Goal: Task Accomplishment & Management: Use online tool/utility

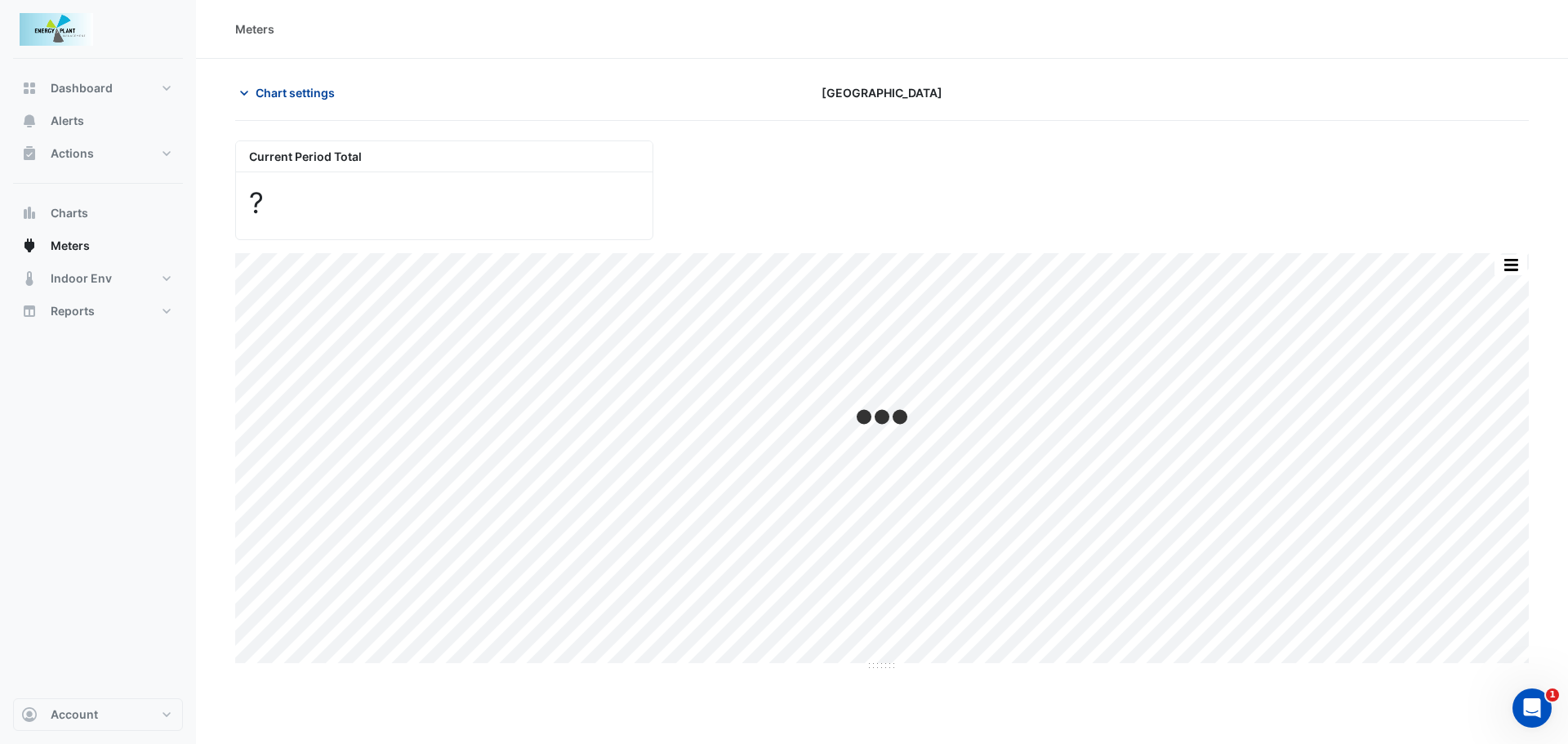
click at [287, 93] on span "Chart settings" at bounding box center [294, 93] width 79 height 18
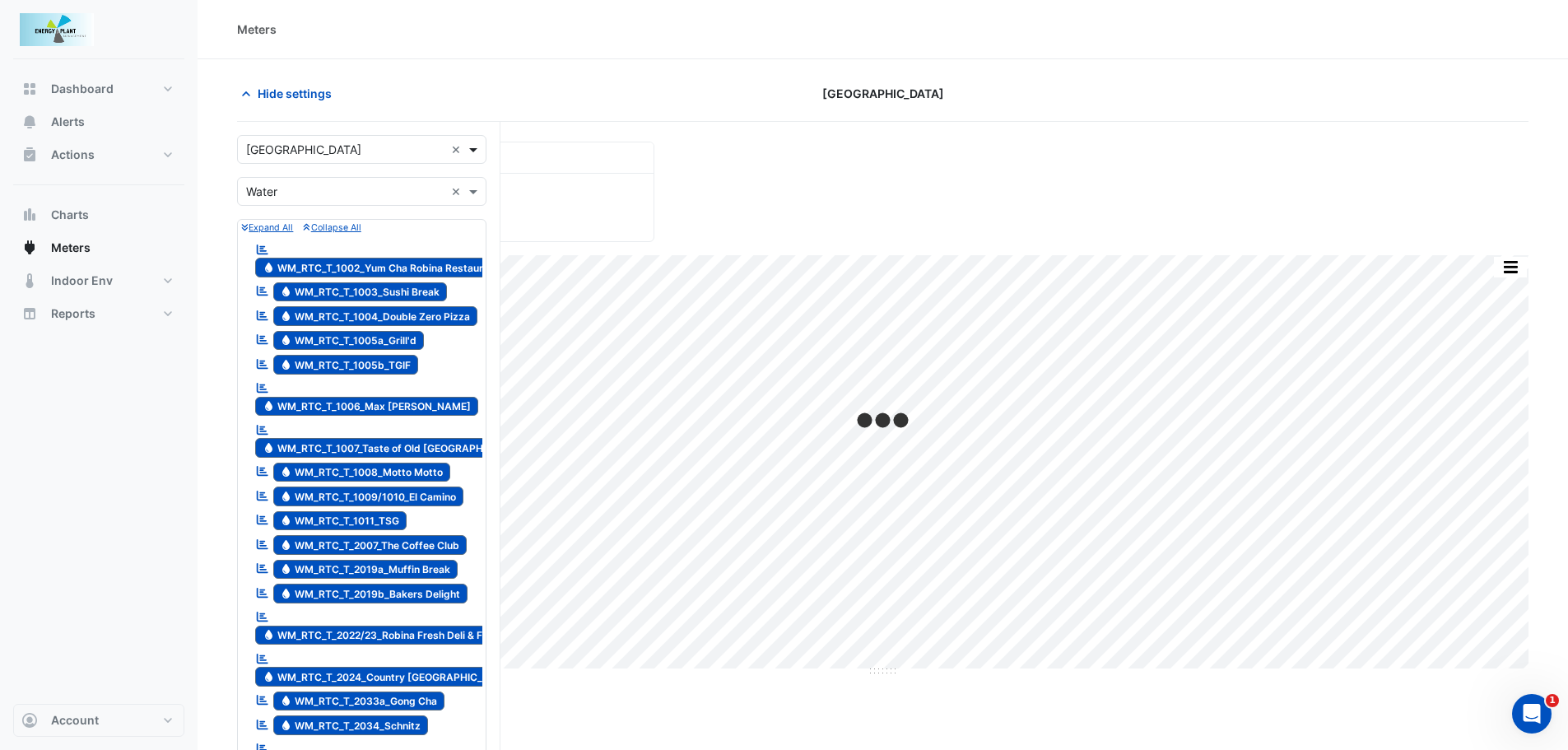
click at [478, 155] on span at bounding box center [475, 149] width 21 height 18
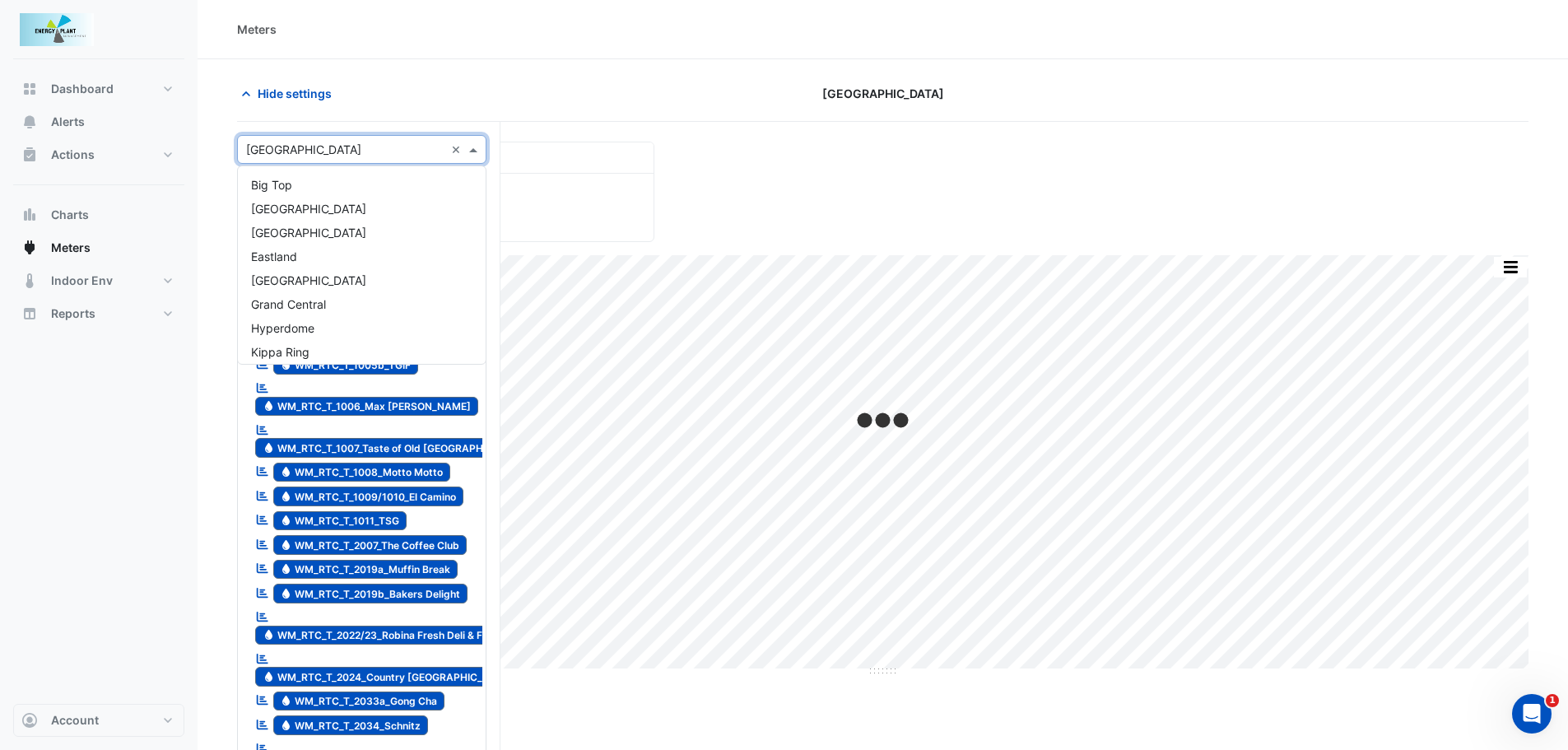
scroll to position [149, 0]
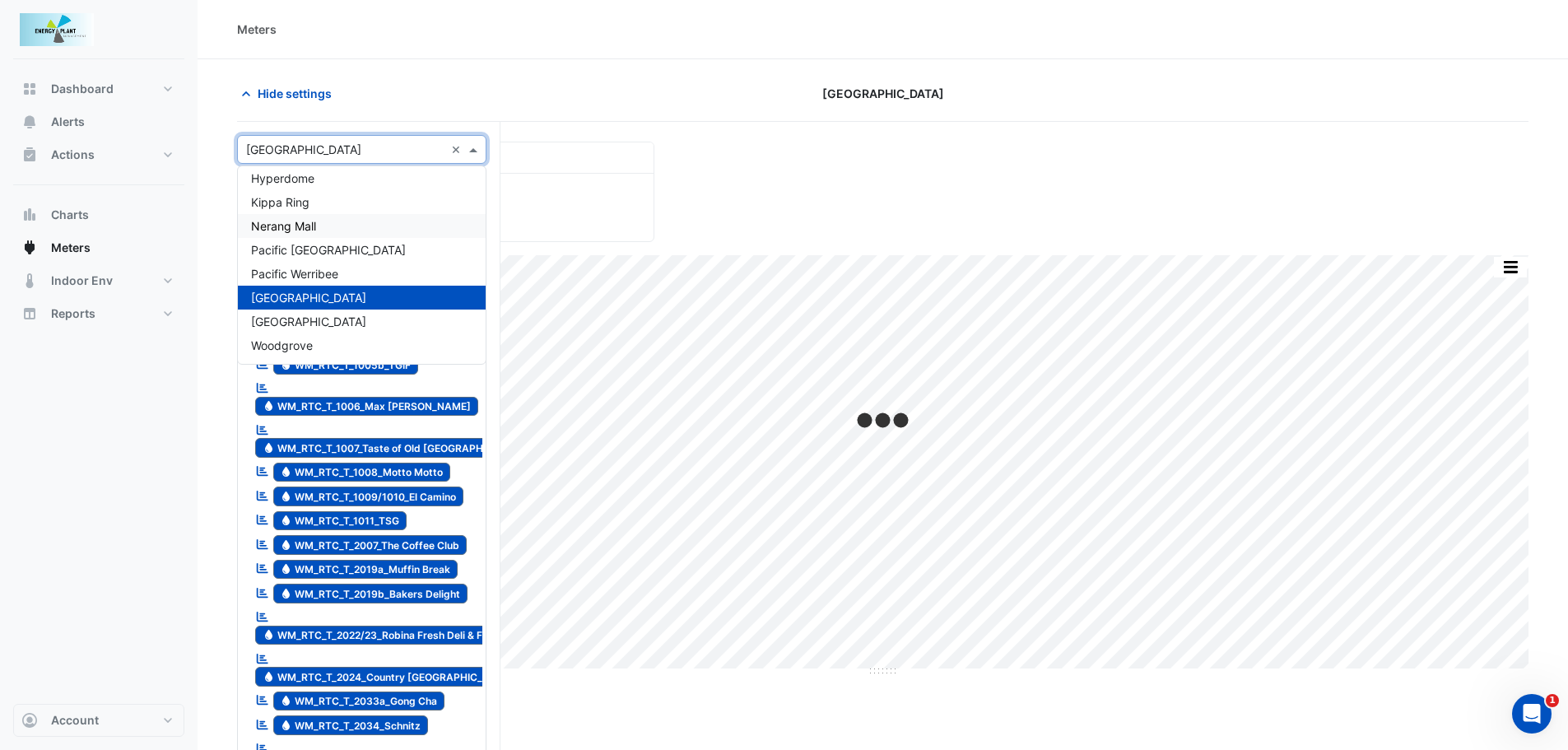
click at [318, 220] on div "Nerang Mall" at bounding box center [362, 226] width 248 height 24
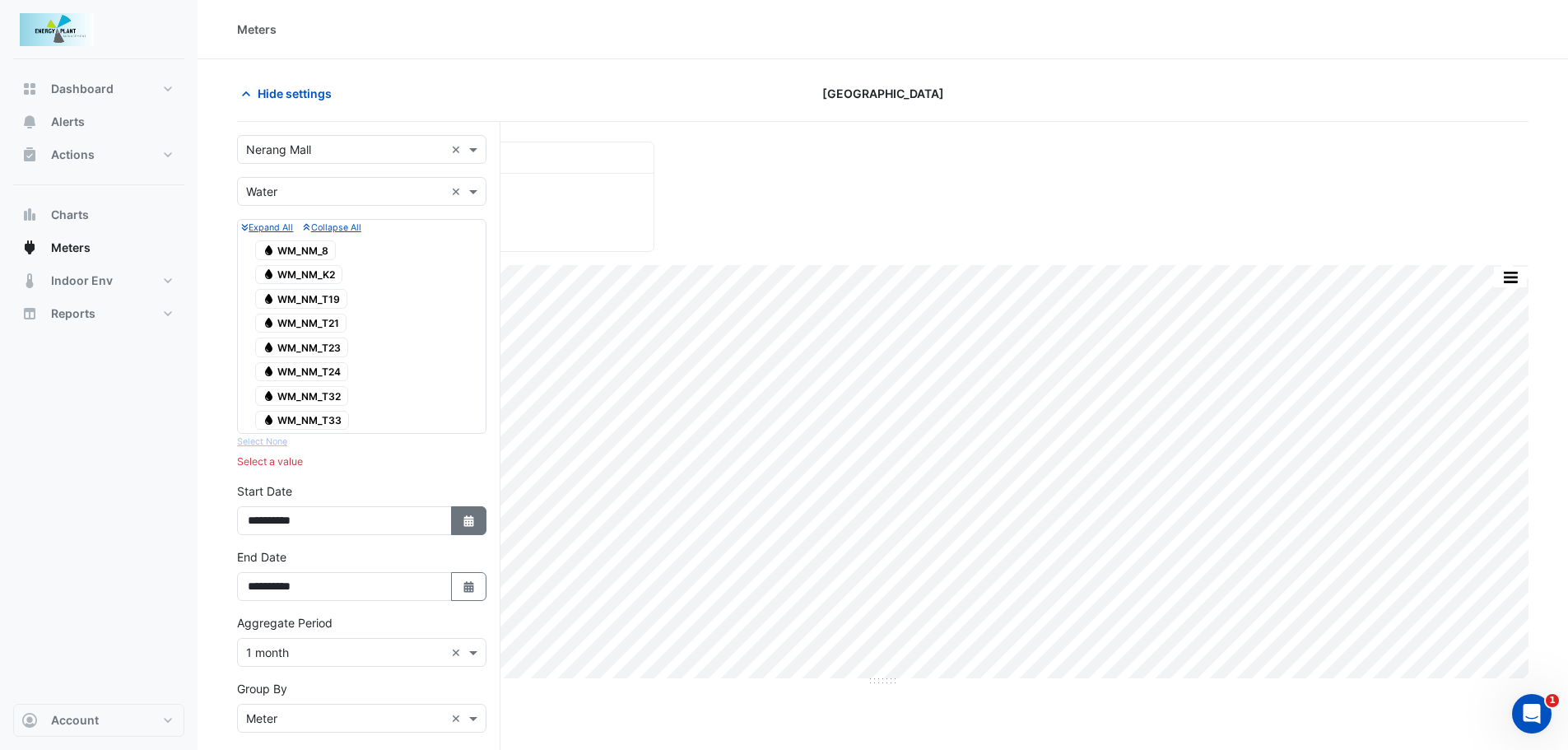
click at [457, 535] on button "Select Date" at bounding box center [469, 520] width 36 height 29
select select "*"
select select "****"
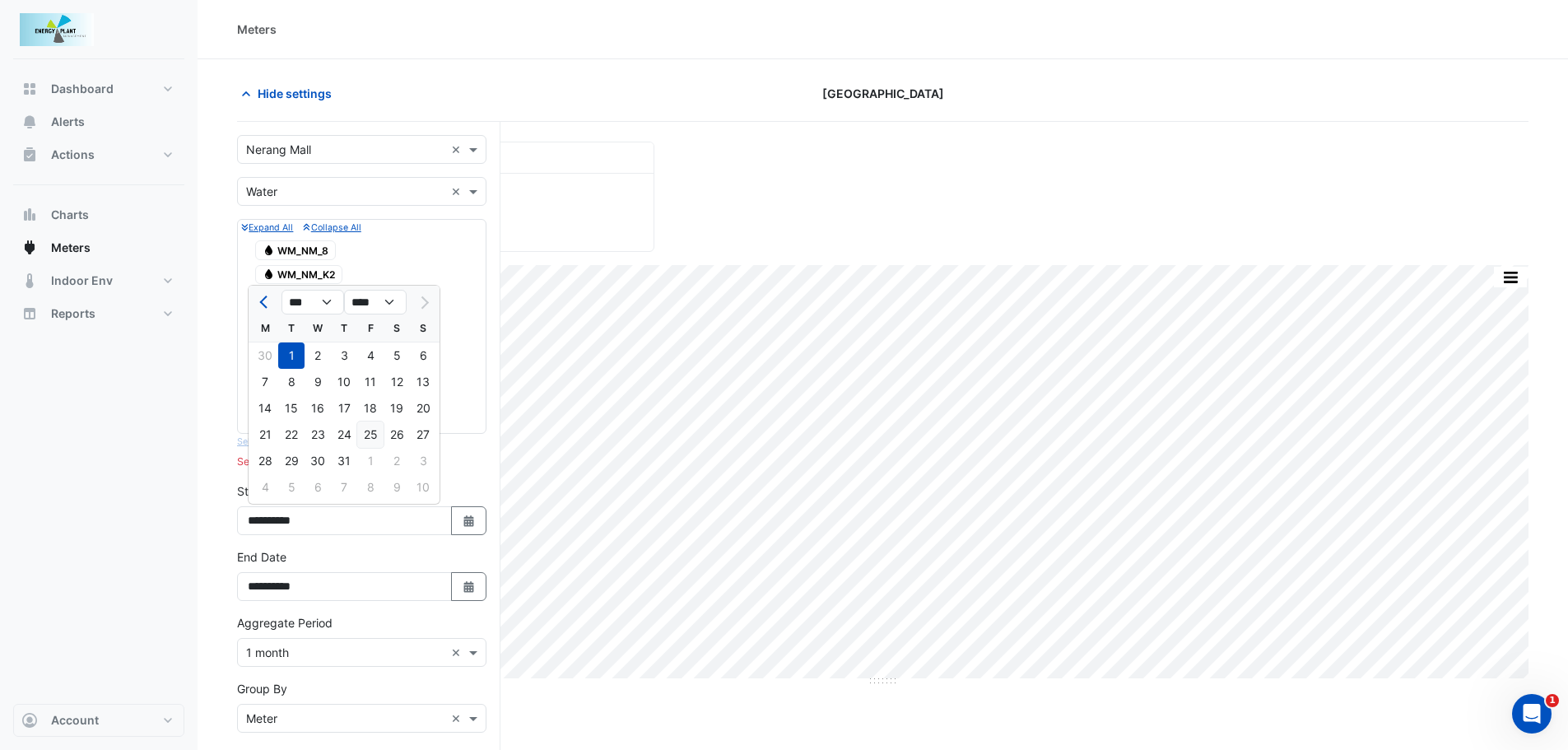
click at [362, 433] on div "25" at bounding box center [370, 434] width 27 height 27
type input "**********"
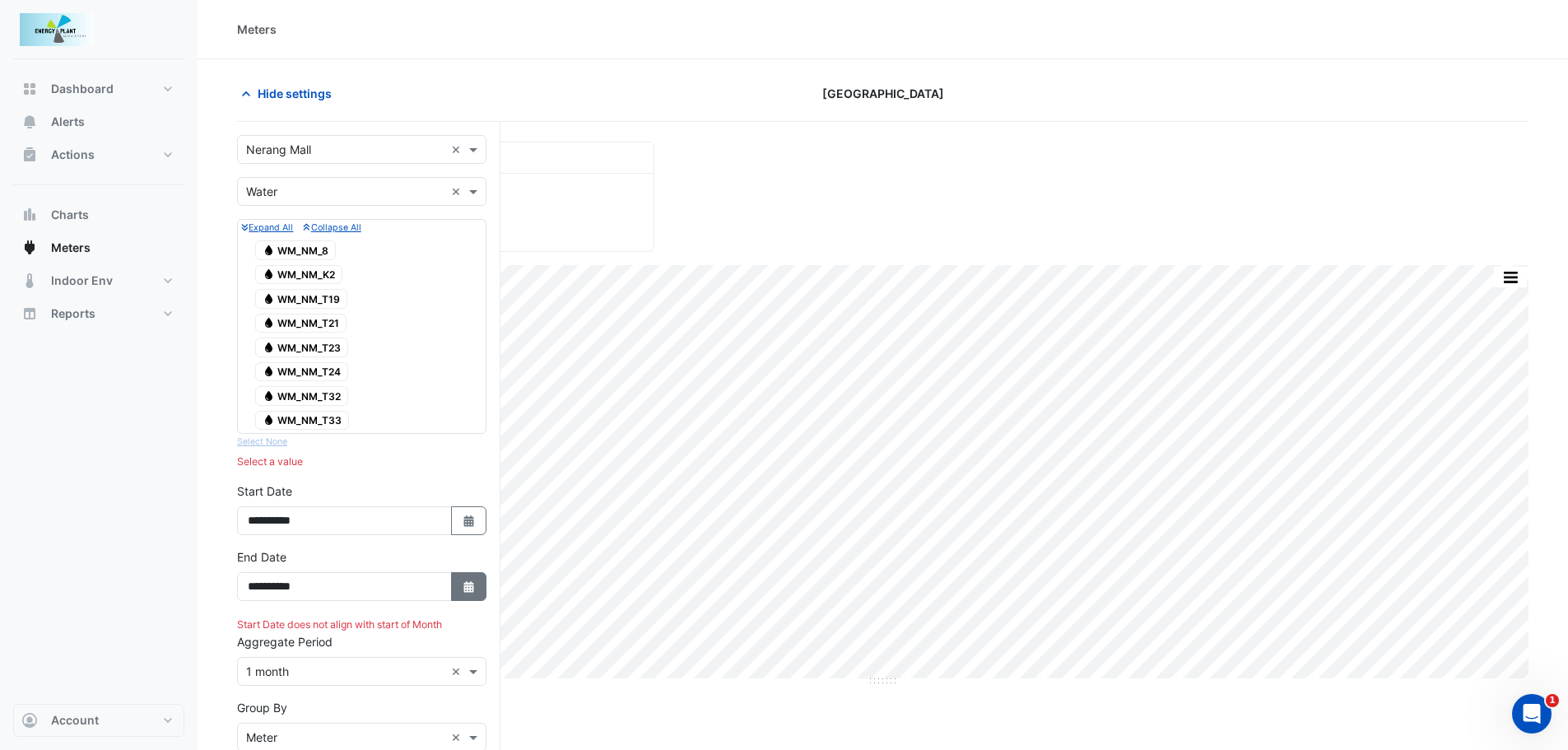
click at [463, 590] on icon "Select Date" at bounding box center [469, 588] width 15 height 12
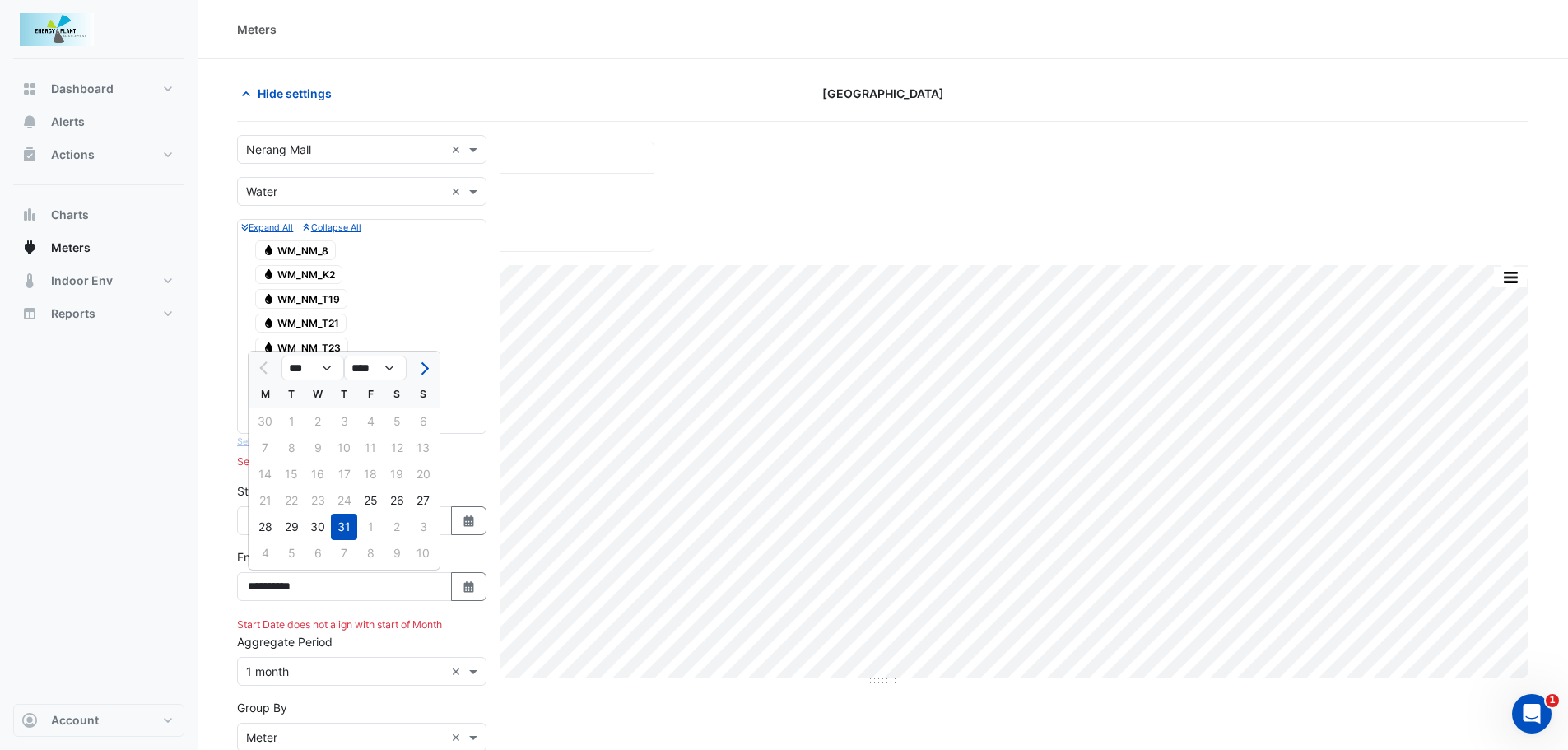
click at [340, 526] on div "31" at bounding box center [344, 527] width 27 height 27
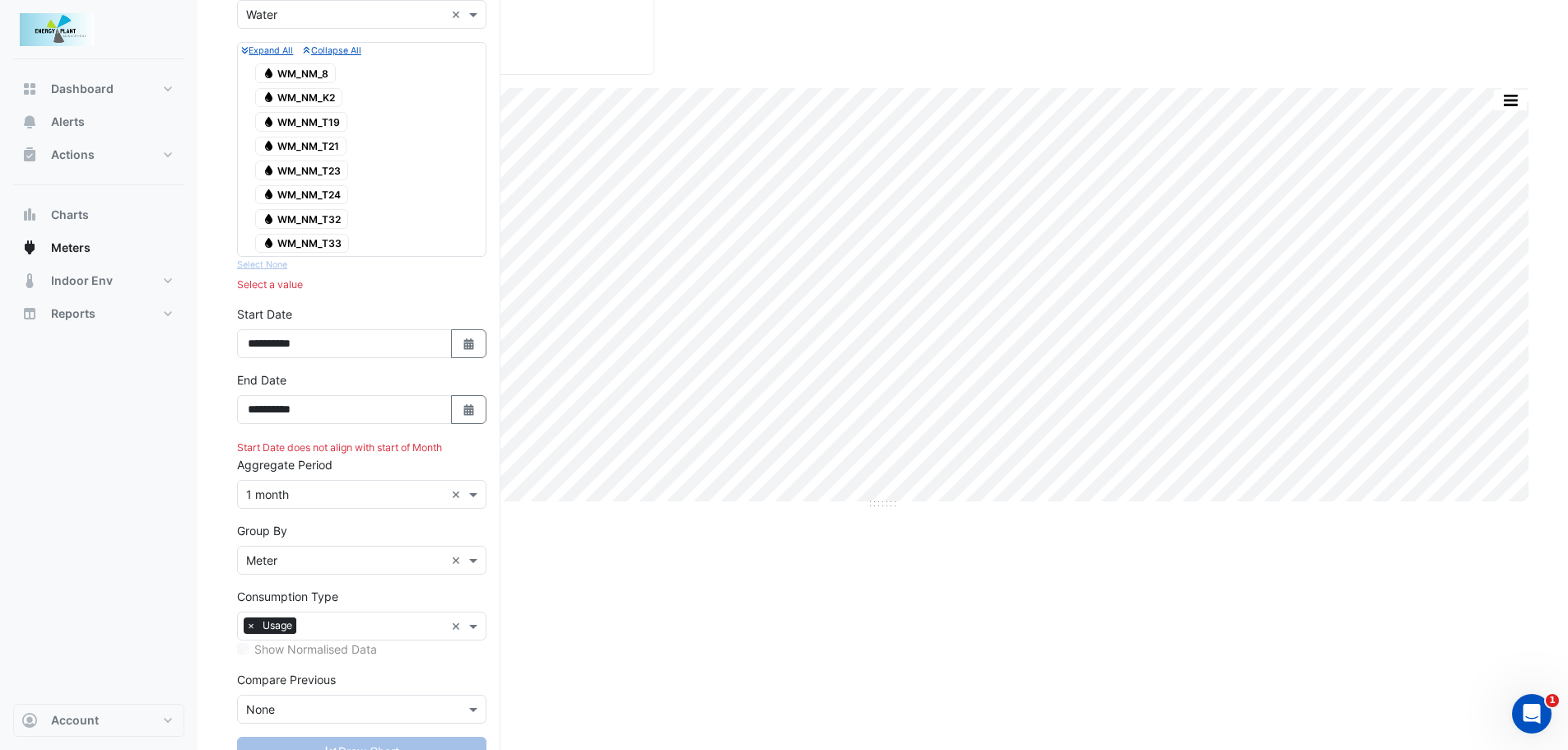
scroll to position [238, 0]
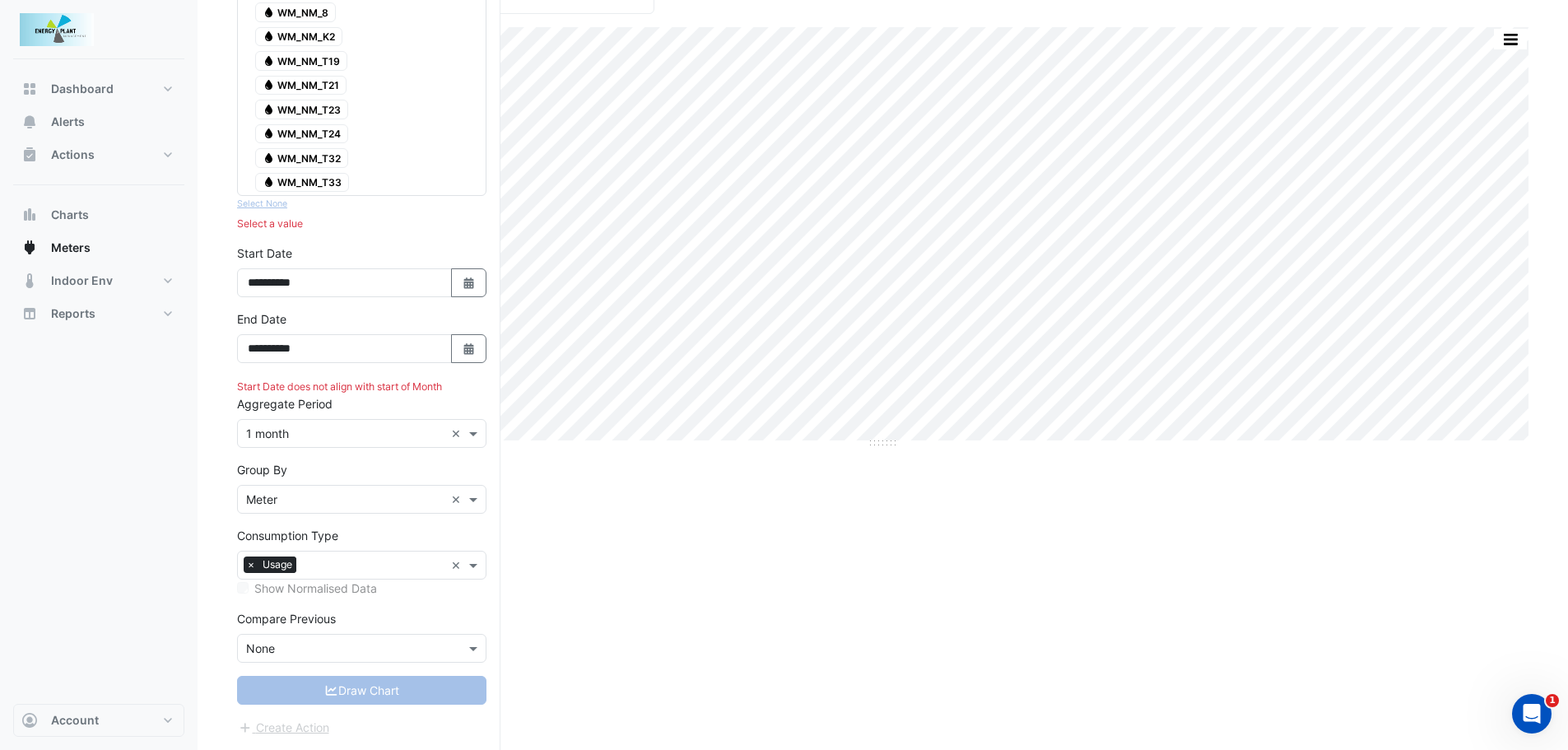
click at [282, 491] on input "text" at bounding box center [346, 500] width 198 height 18
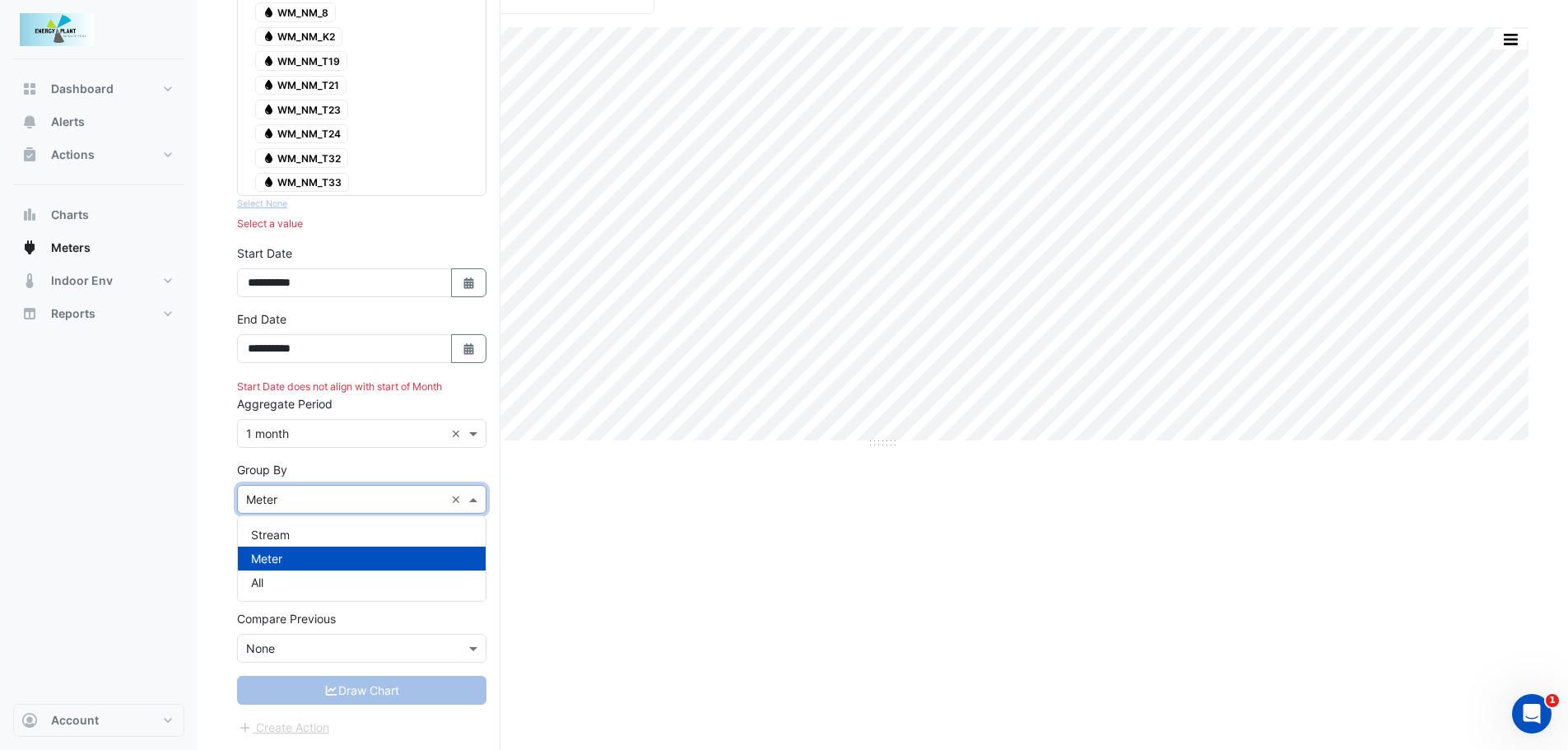
click at [287, 492] on input "text" at bounding box center [346, 500] width 198 height 18
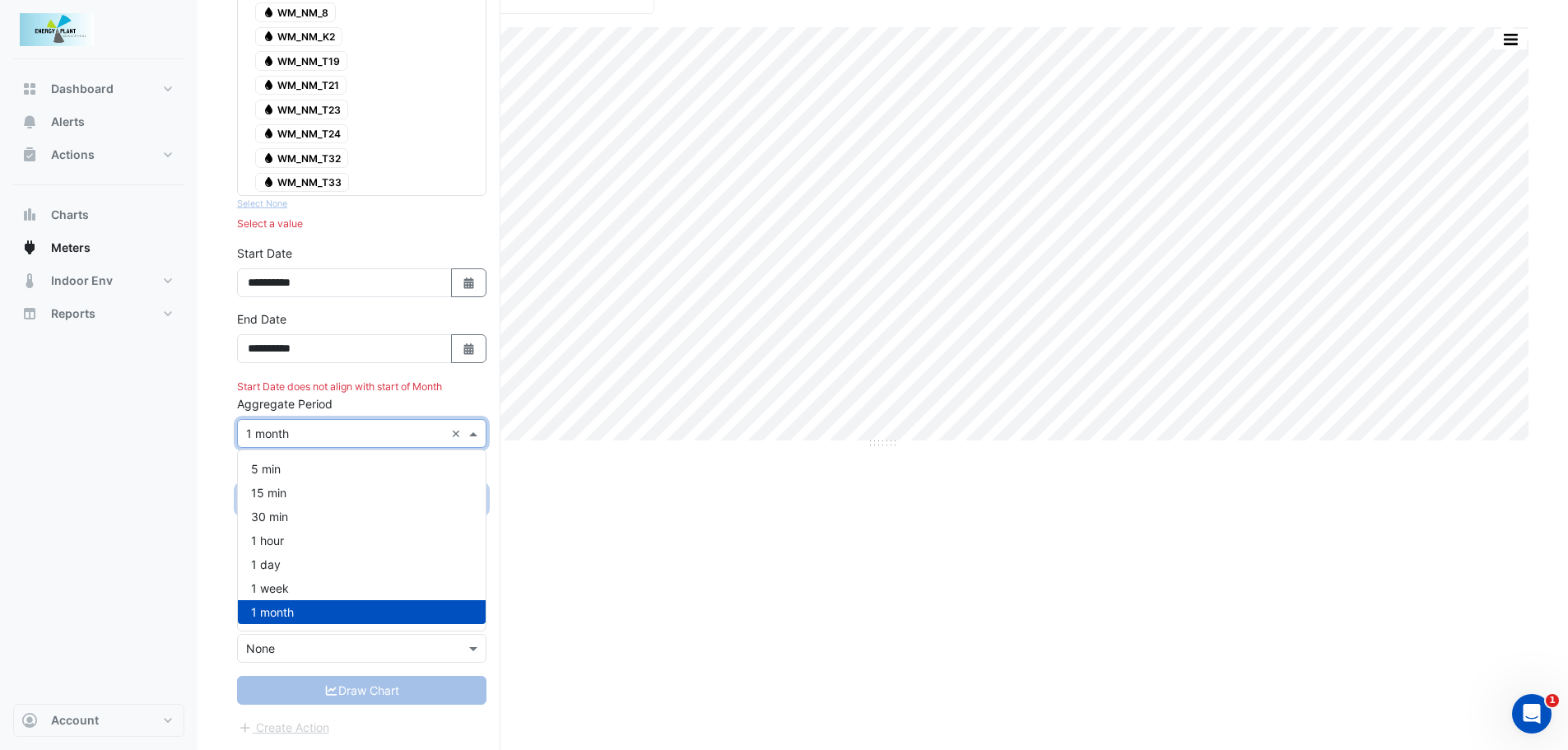
click at [307, 434] on input "text" at bounding box center [346, 434] width 198 height 18
click at [266, 571] on span "1 day" at bounding box center [266, 564] width 29 height 14
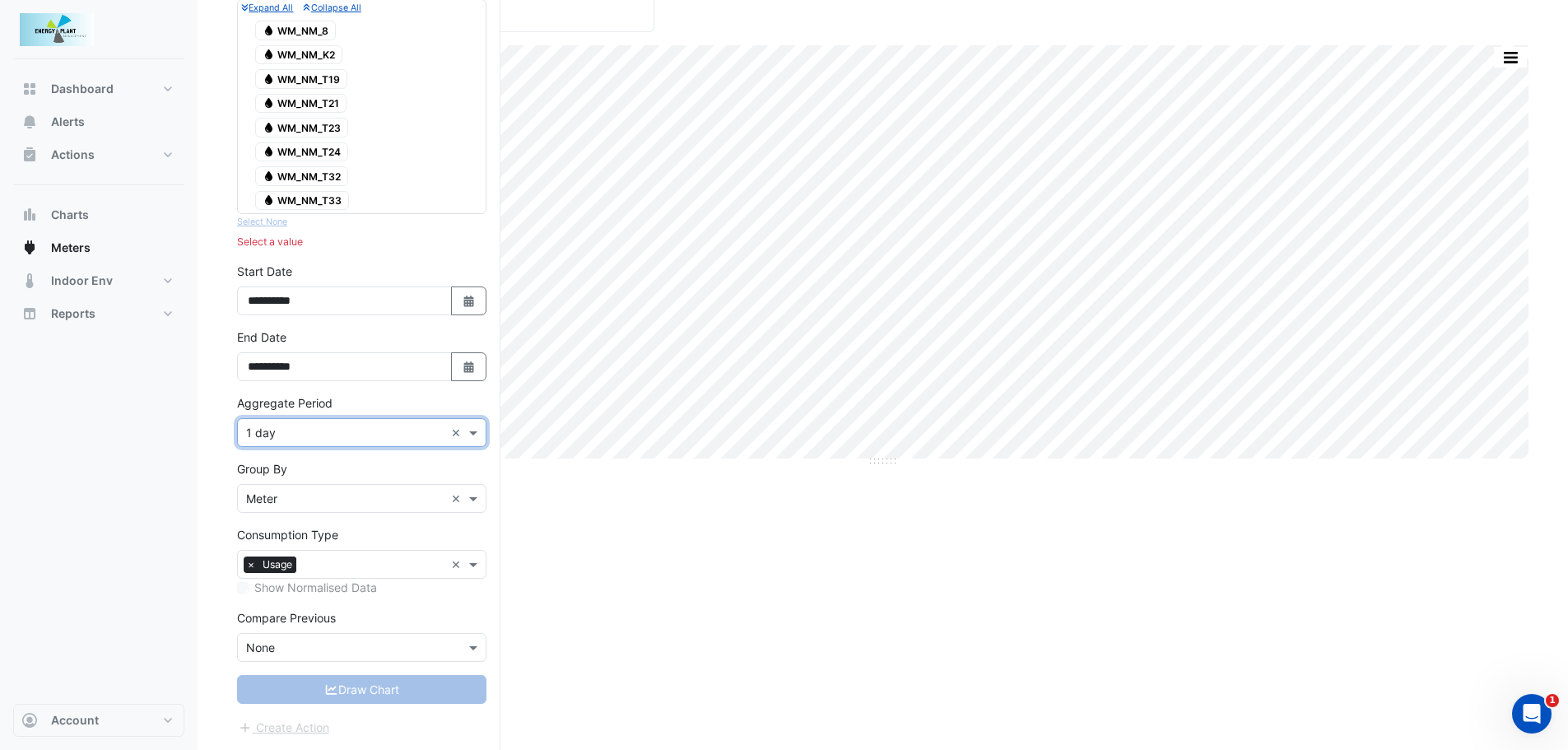
scroll to position [220, 0]
click at [328, 558] on input "text" at bounding box center [373, 566] width 141 height 18
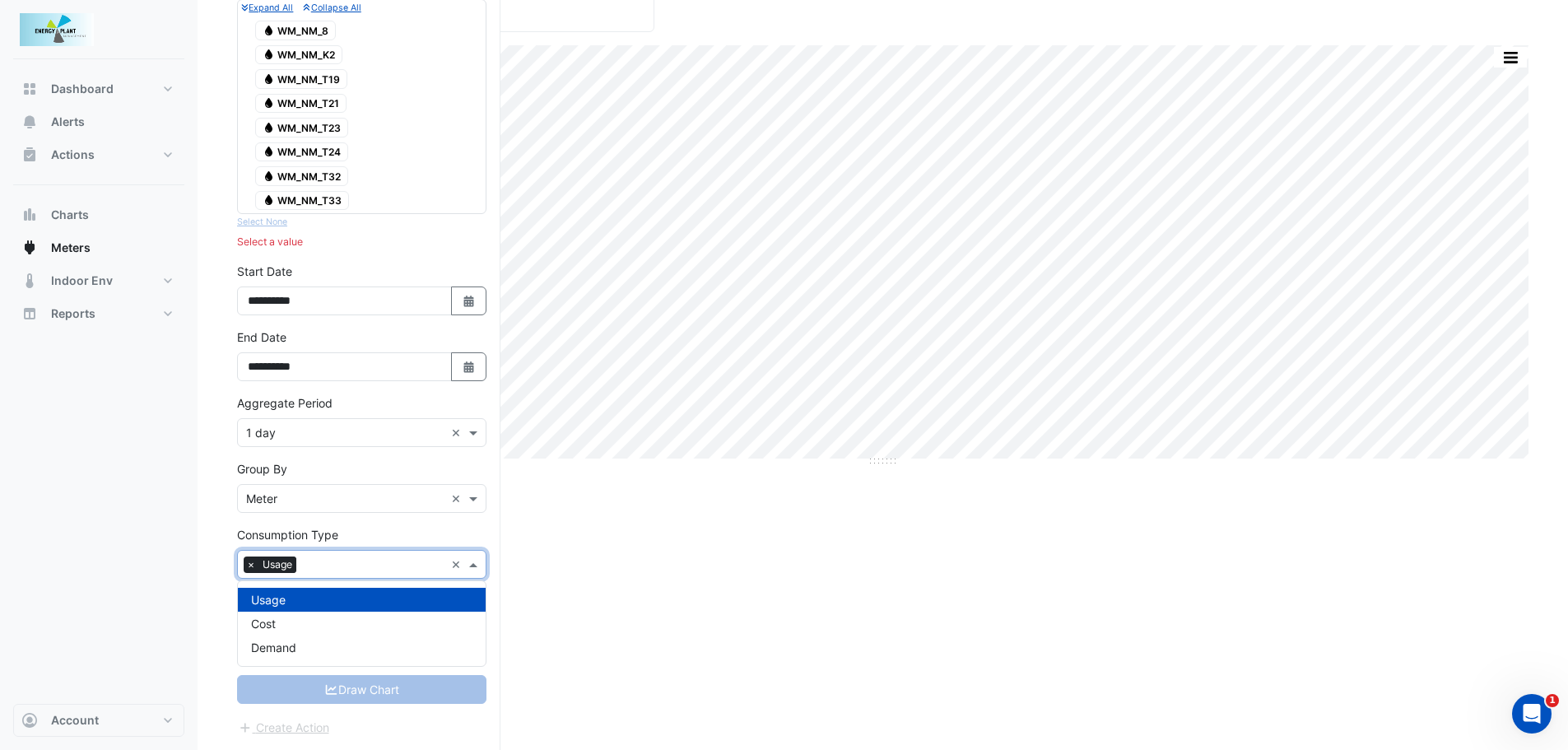
click at [328, 558] on input "text" at bounding box center [373, 566] width 141 height 18
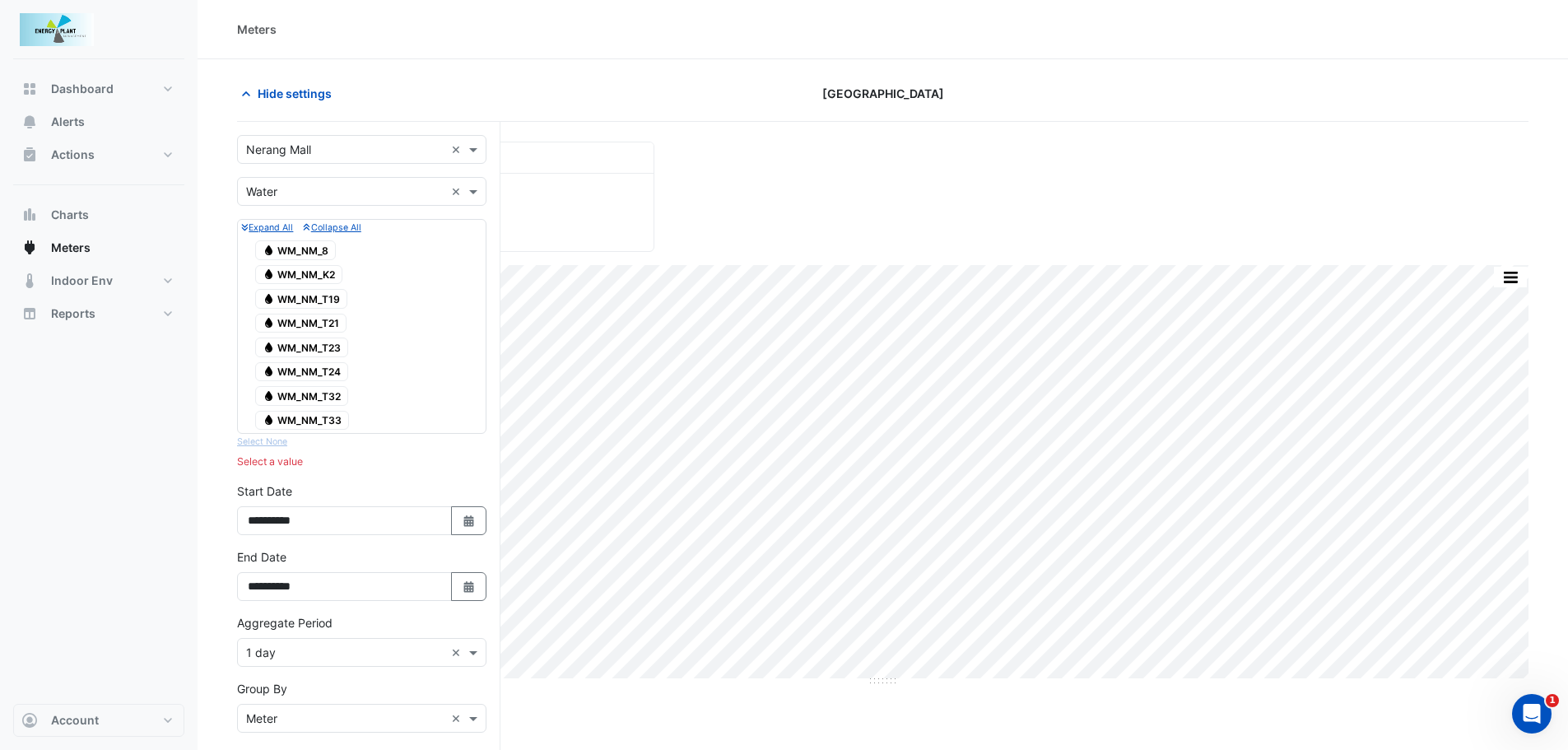
click at [287, 259] on span "Water WM_NM_8" at bounding box center [296, 251] width 81 height 20
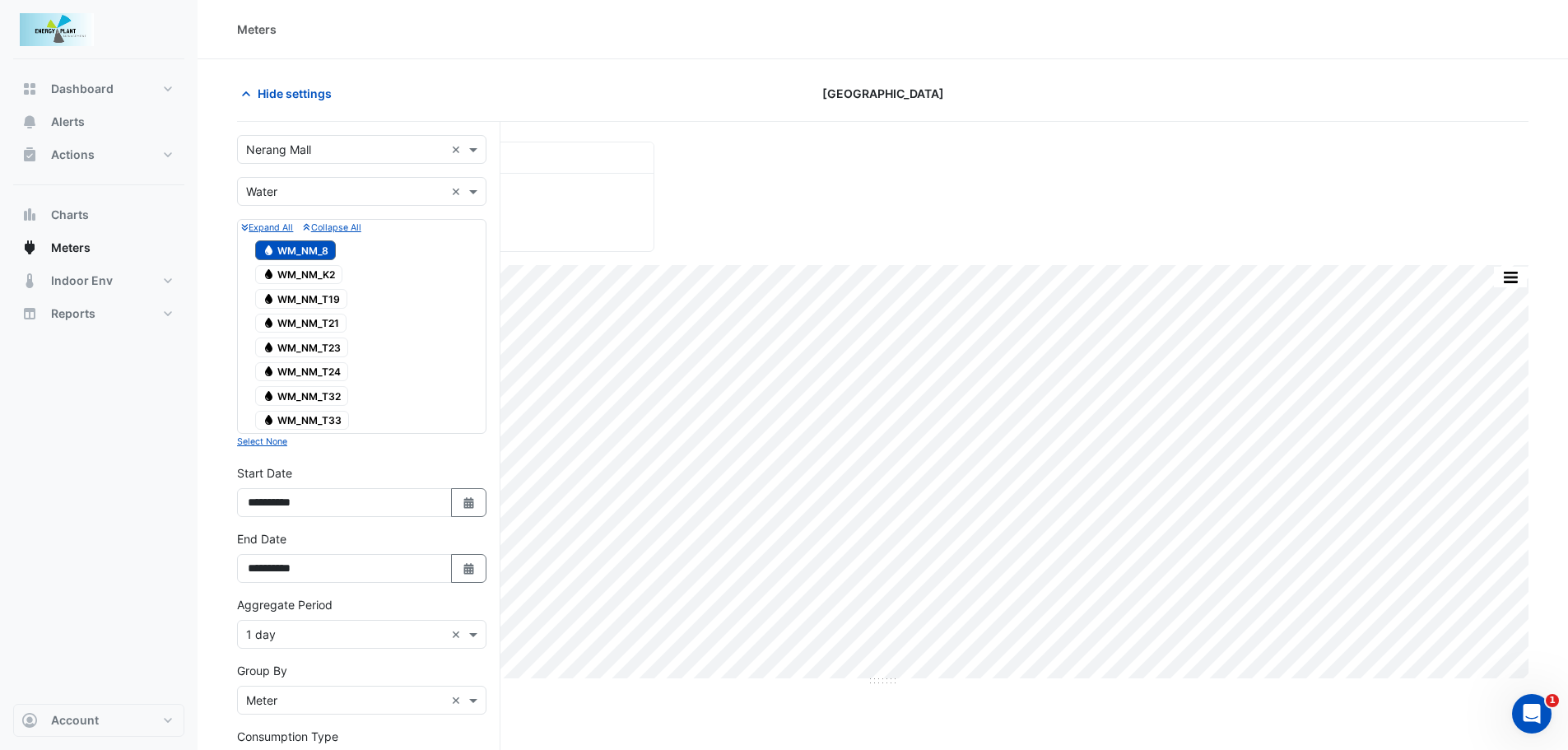
click at [291, 271] on span "Water WM_NM_K2" at bounding box center [299, 275] width 87 height 20
click at [303, 301] on span "Water WM_NM_T19" at bounding box center [302, 299] width 92 height 20
drag, startPoint x: 312, startPoint y: 324, endPoint x: 318, endPoint y: 348, distance: 24.7
click at [312, 325] on span "Water WM_NM_T21" at bounding box center [301, 323] width 91 height 20
click at [320, 348] on span "Water WM_NM_T23" at bounding box center [302, 348] width 93 height 20
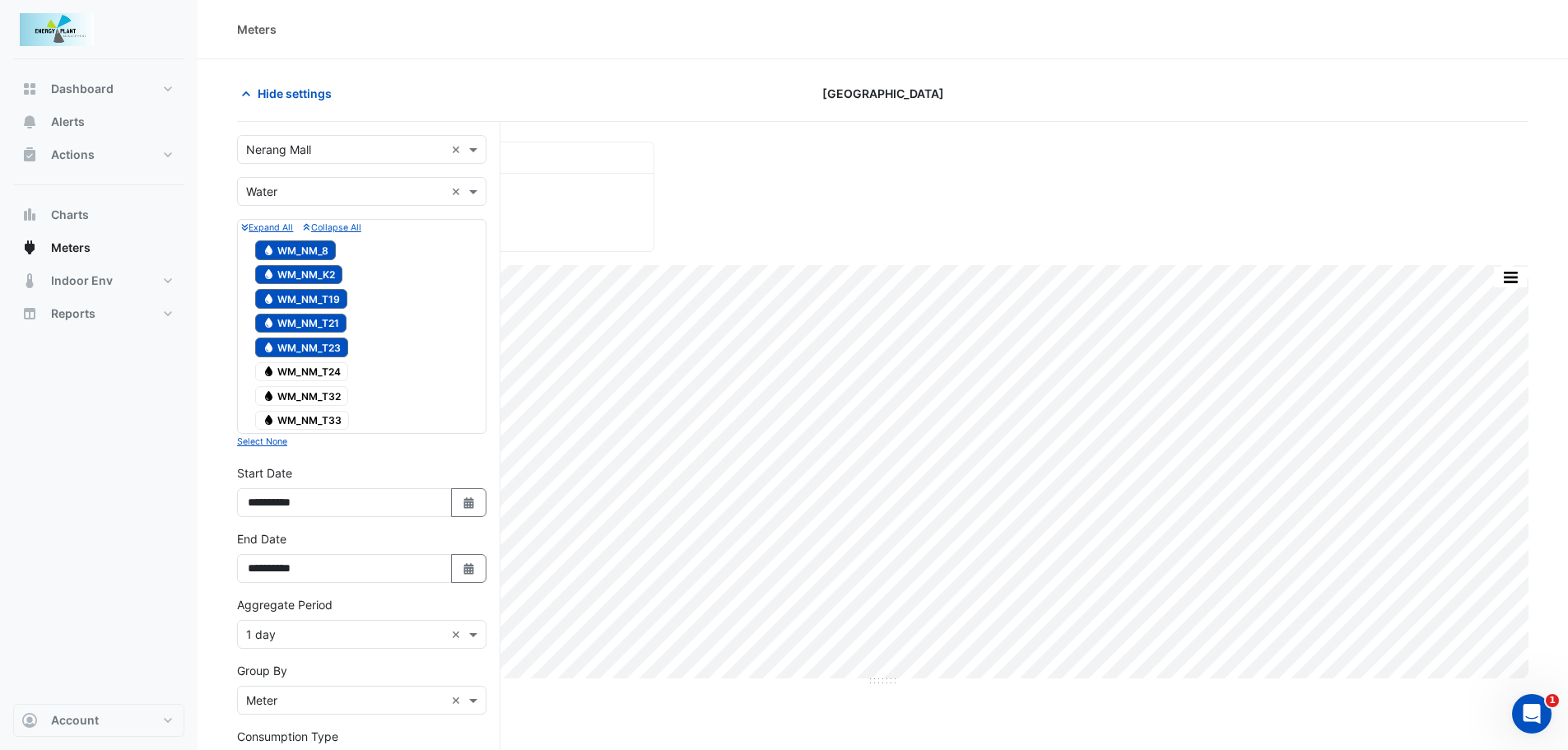
click at [325, 369] on span "Water WM_NM_T24" at bounding box center [302, 373] width 93 height 20
click at [322, 397] on span "Water WM_NM_T32" at bounding box center [302, 396] width 93 height 20
drag, startPoint x: 321, startPoint y: 419, endPoint x: 397, endPoint y: 450, distance: 82.1
click at [322, 419] on span "Water WM_NM_T33" at bounding box center [303, 421] width 94 height 20
click at [465, 519] on div "**********" at bounding box center [362, 497] width 269 height 66
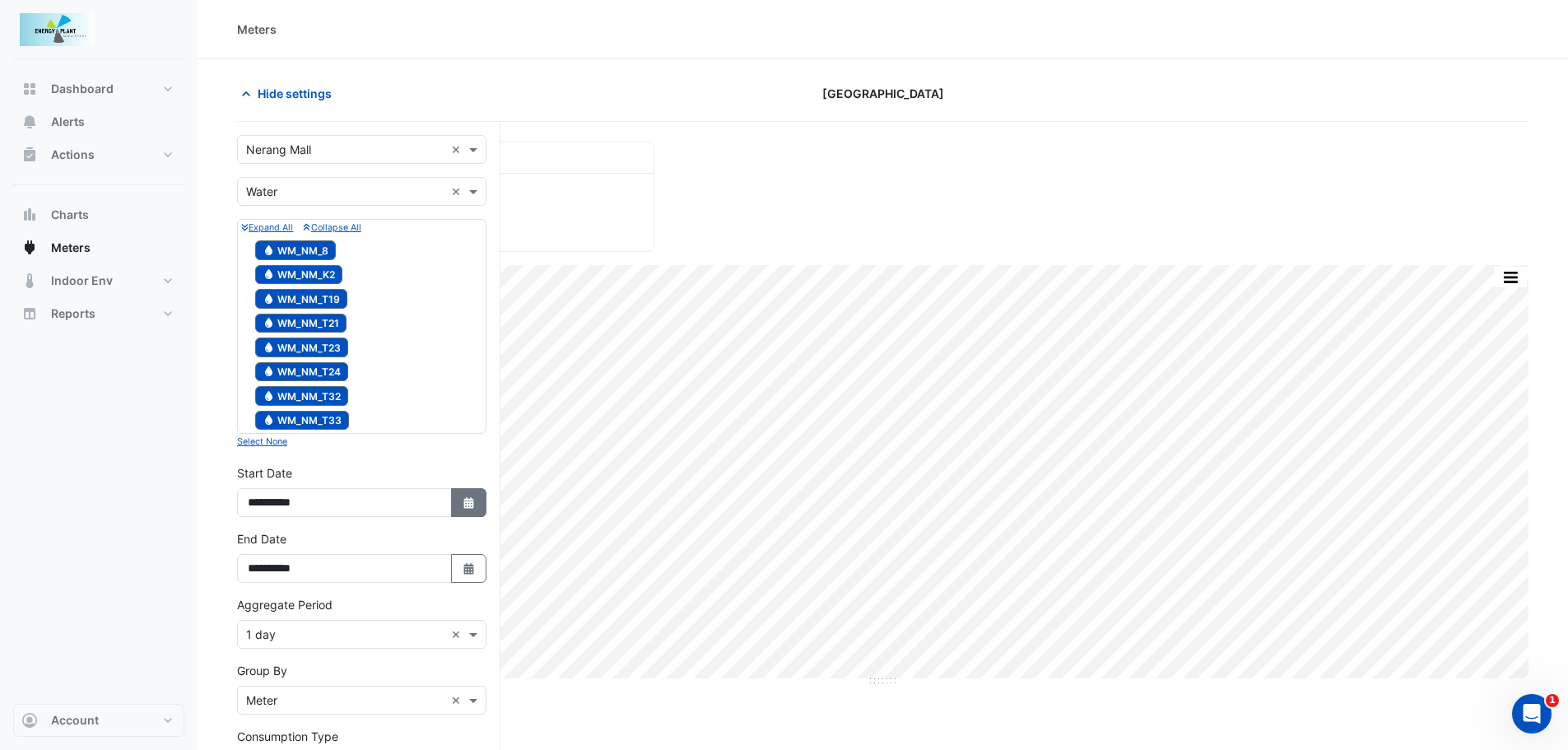
click at [468, 505] on icon "button" at bounding box center [469, 503] width 10 height 12
select select "*"
select select "****"
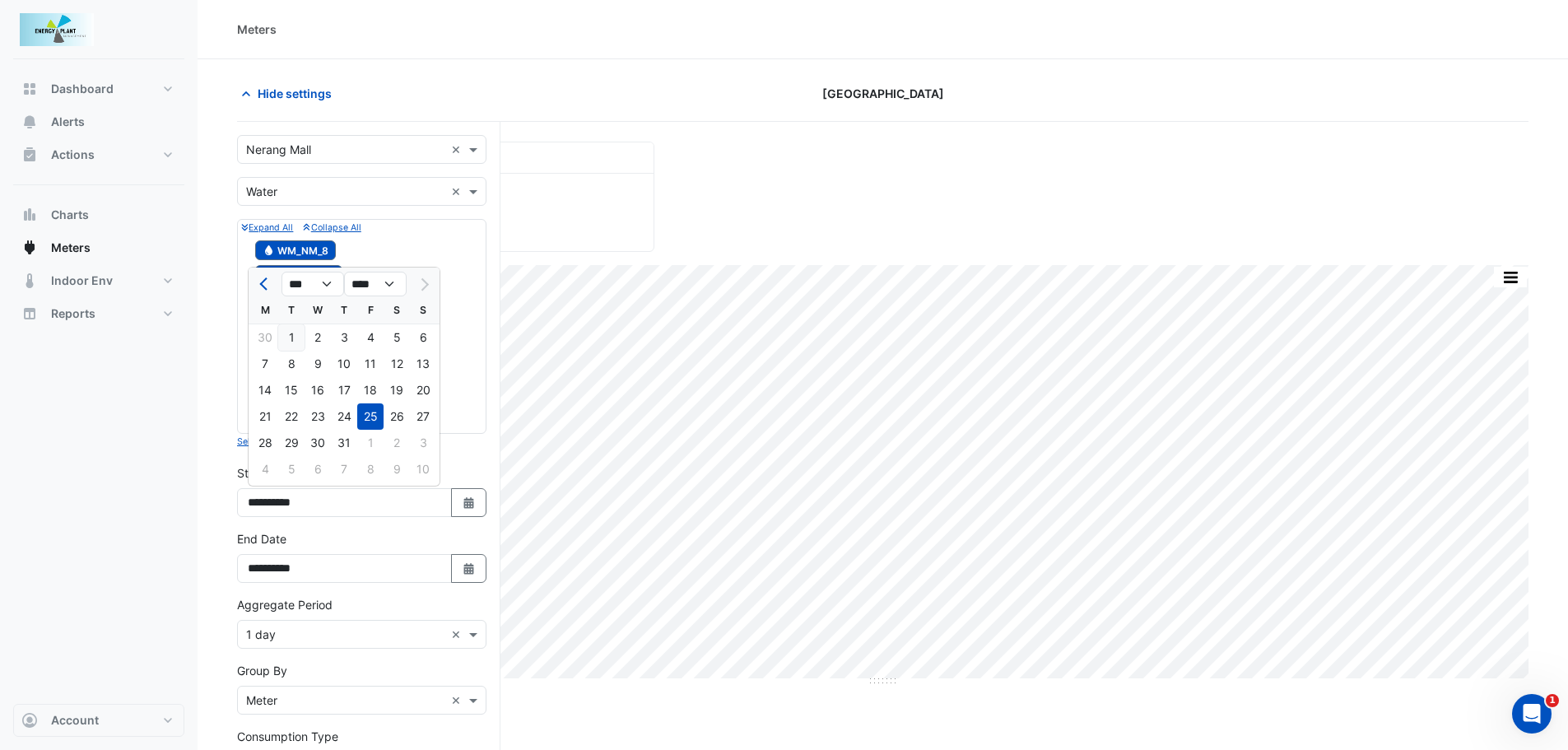
click at [289, 335] on div "1" at bounding box center [291, 337] width 27 height 27
type input "**********"
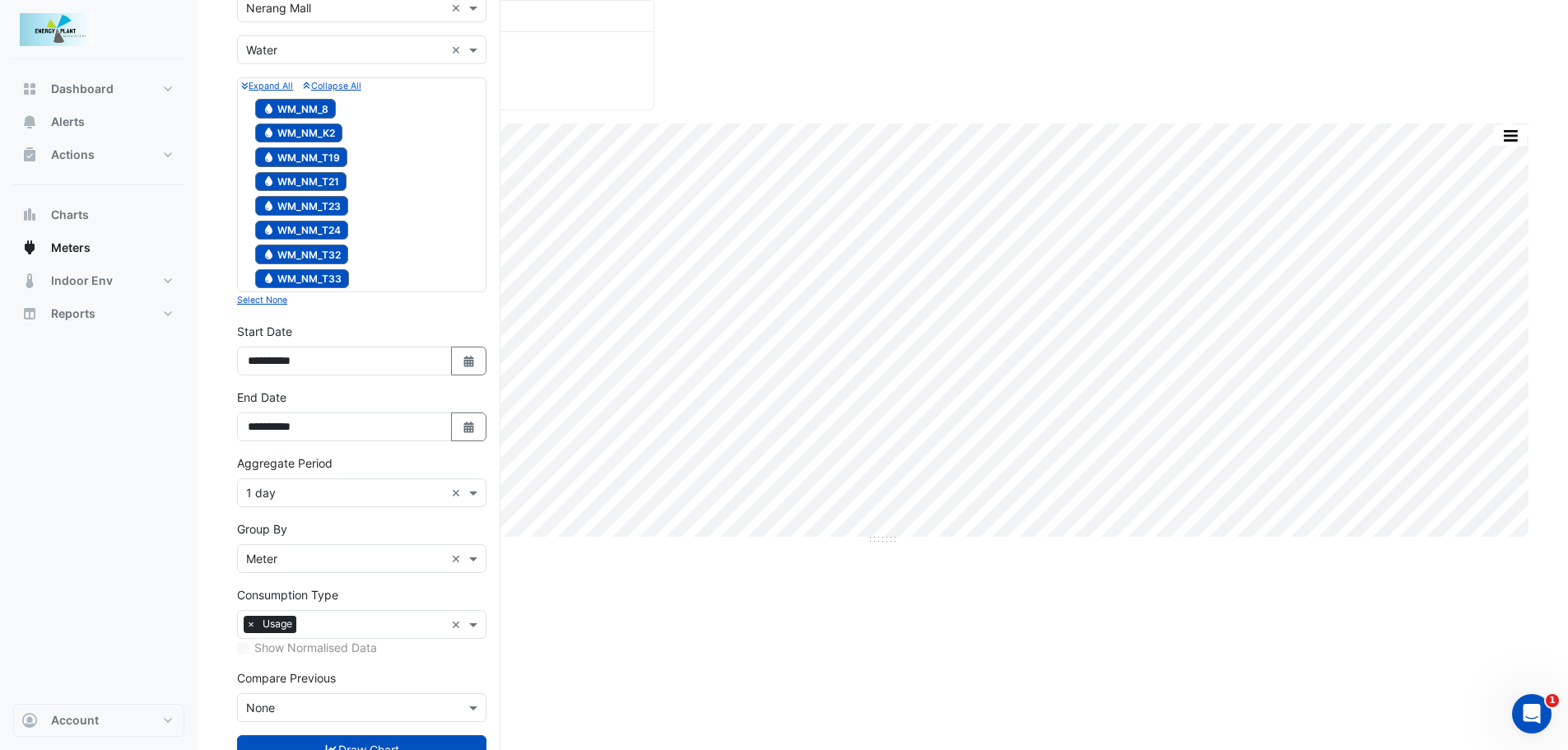
scroll to position [165, 0]
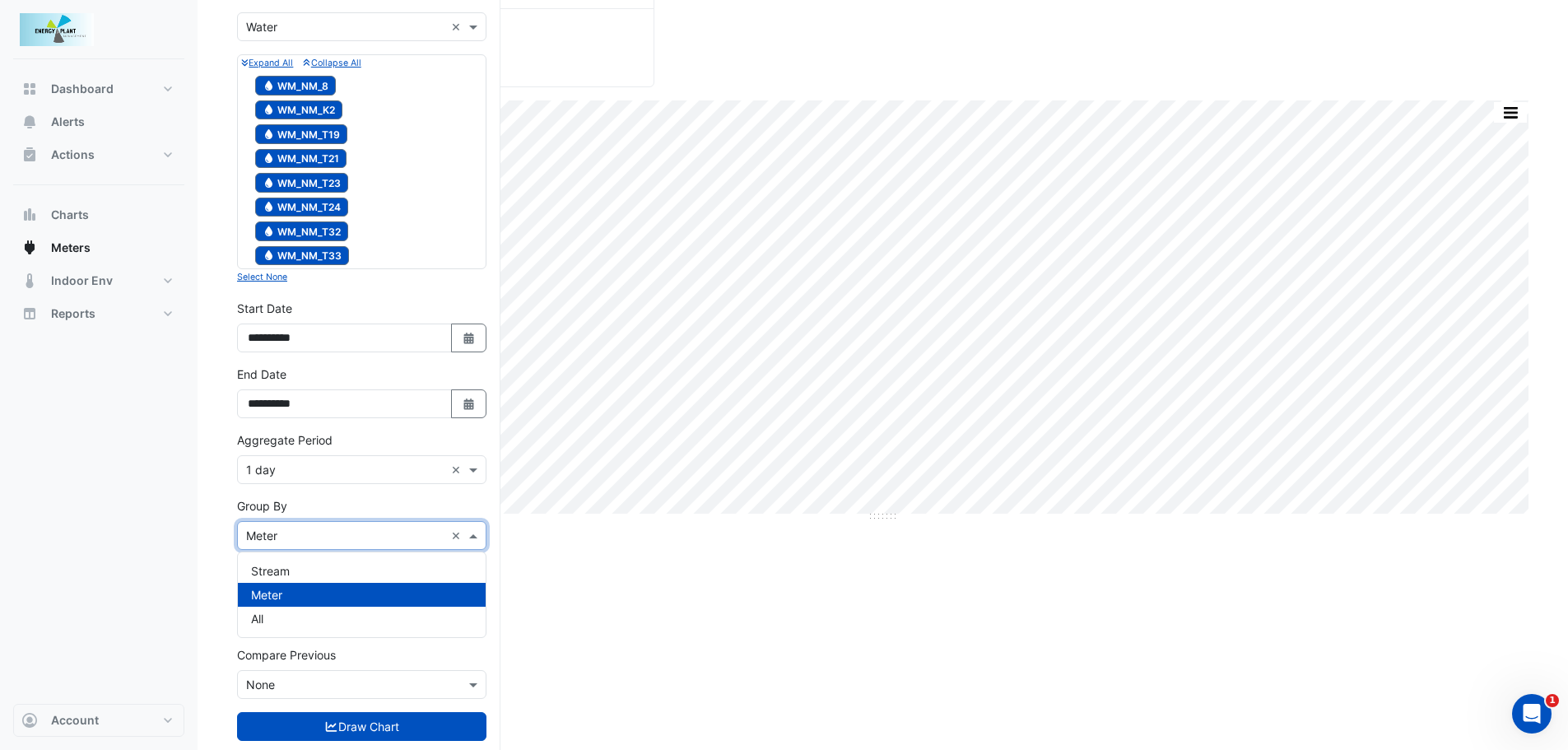
click at [280, 525] on div "Group By × Meter ×" at bounding box center [362, 535] width 250 height 29
click at [288, 476] on input "text" at bounding box center [346, 471] width 198 height 18
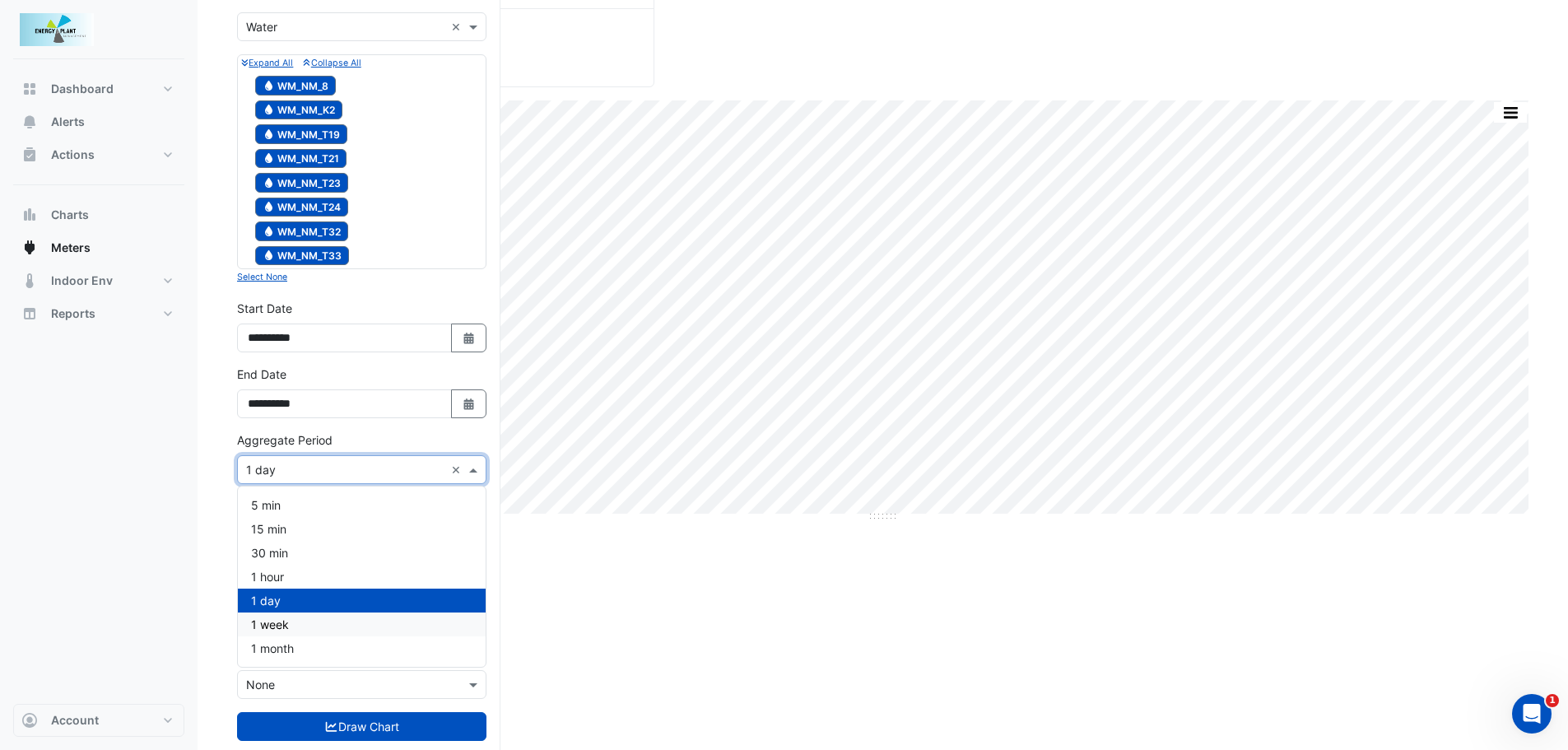
click at [269, 651] on span "1 month" at bounding box center [273, 649] width 43 height 14
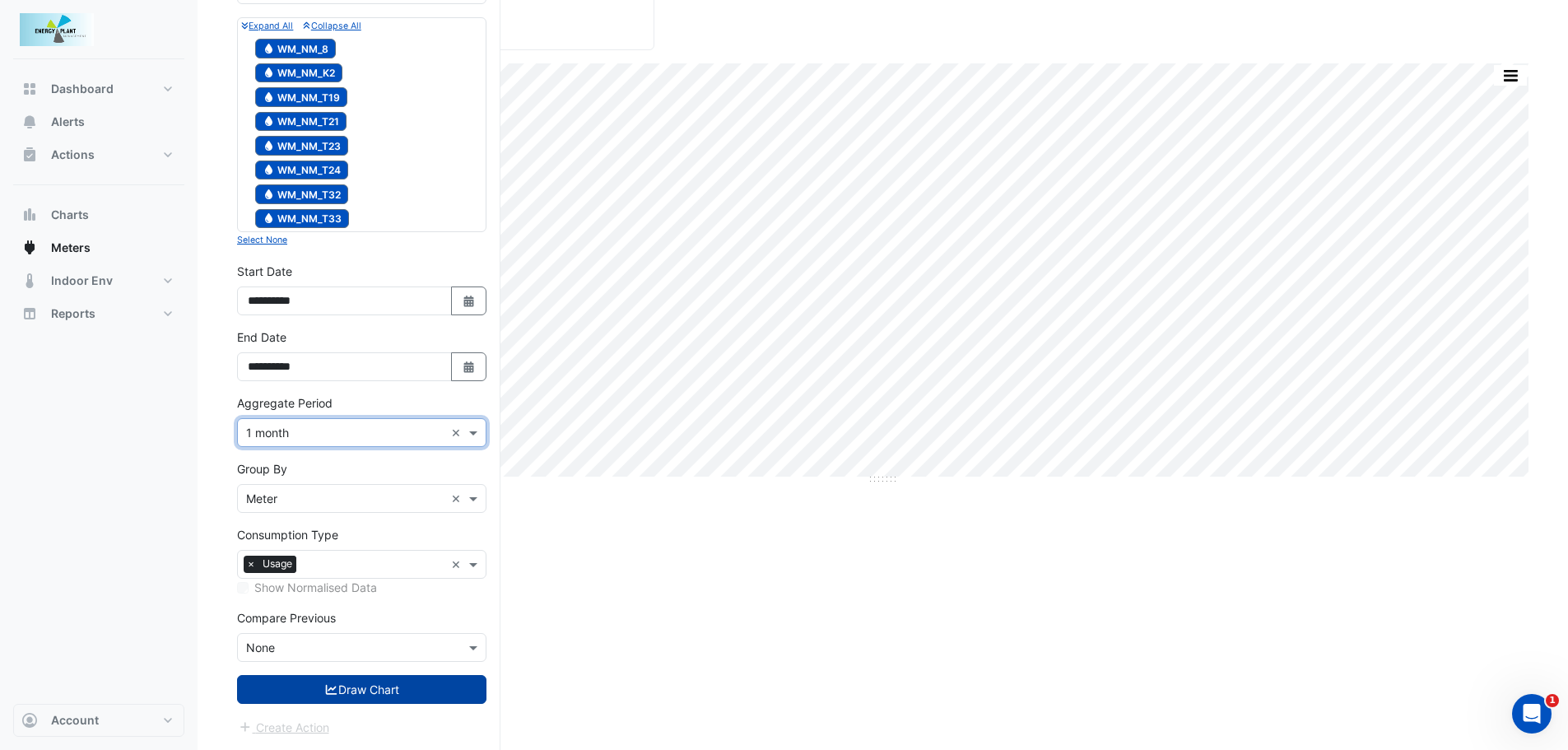
click at [388, 698] on button "Draw Chart" at bounding box center [362, 689] width 250 height 29
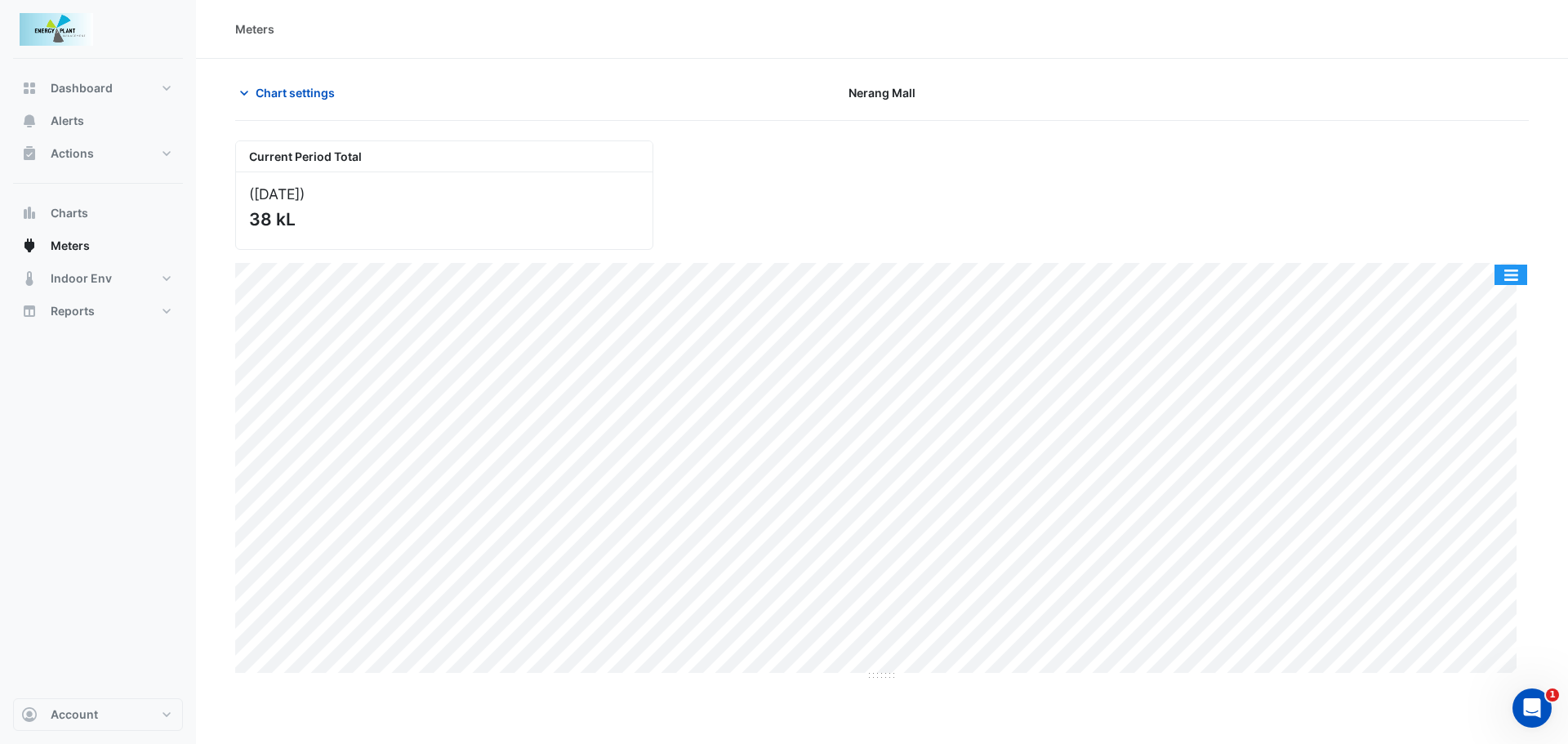
click at [1500, 280] on button "button" at bounding box center [1511, 274] width 33 height 20
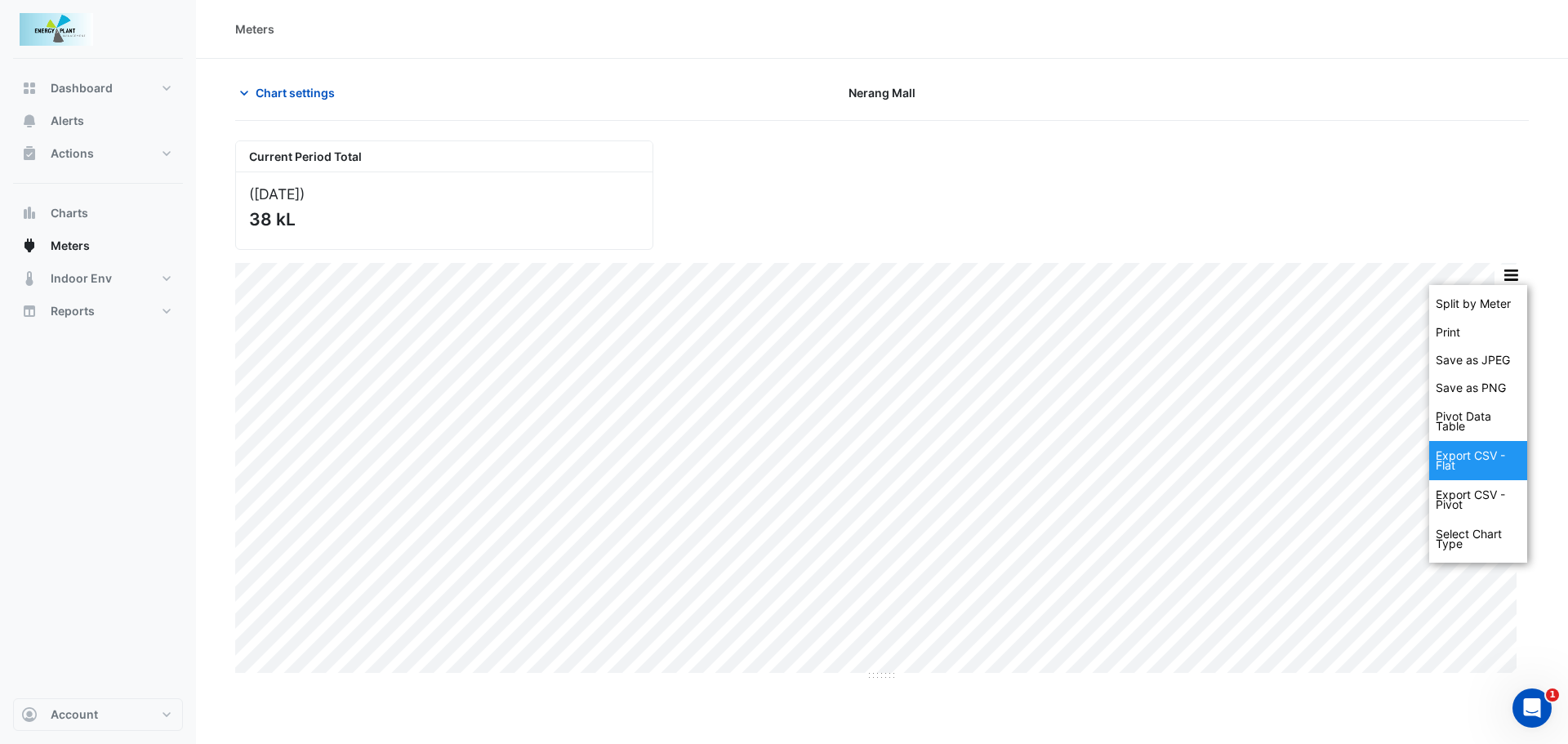
click at [1468, 456] on div "Export CSV - Flat" at bounding box center [1477, 460] width 98 height 39
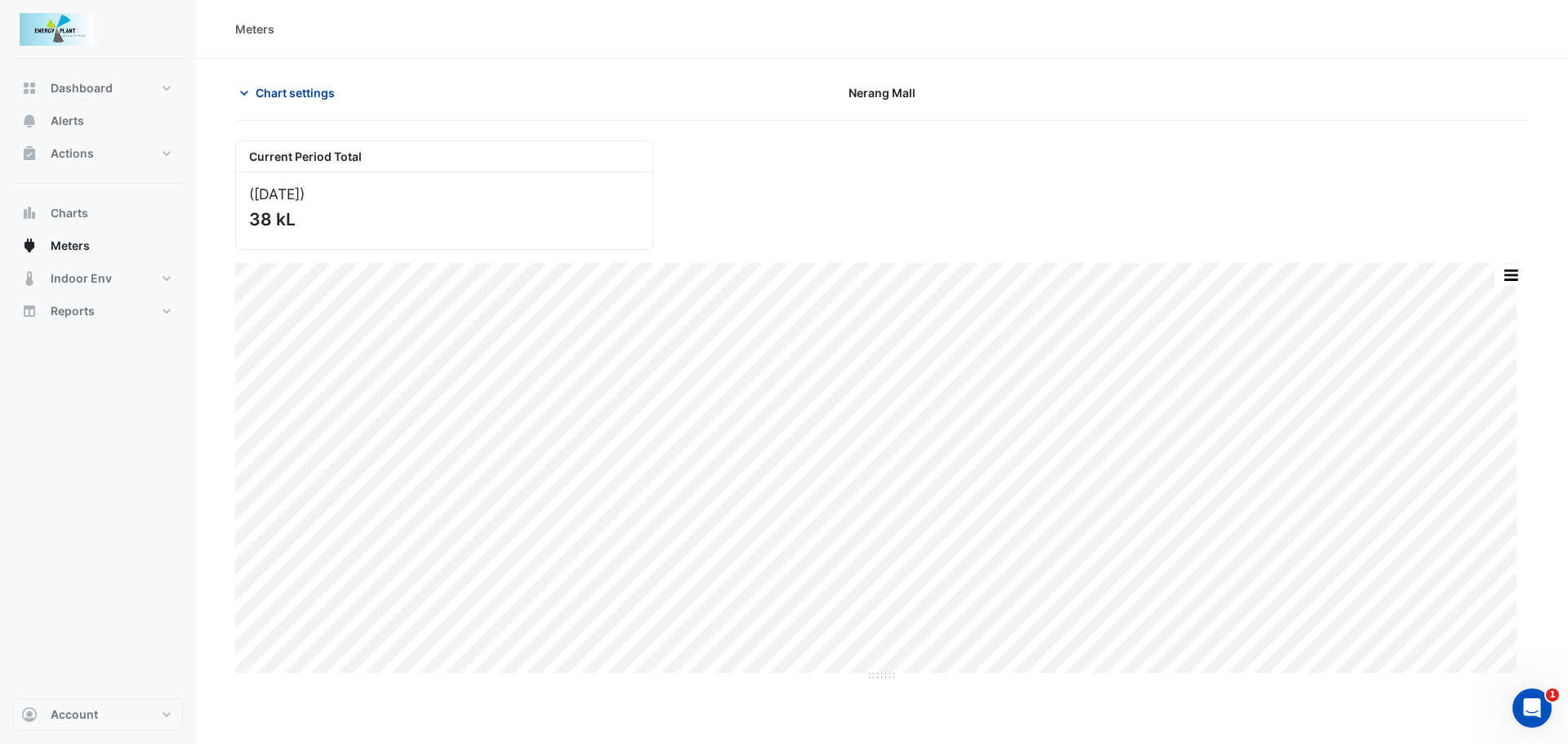
click at [272, 91] on span "Chart settings" at bounding box center [294, 93] width 79 height 18
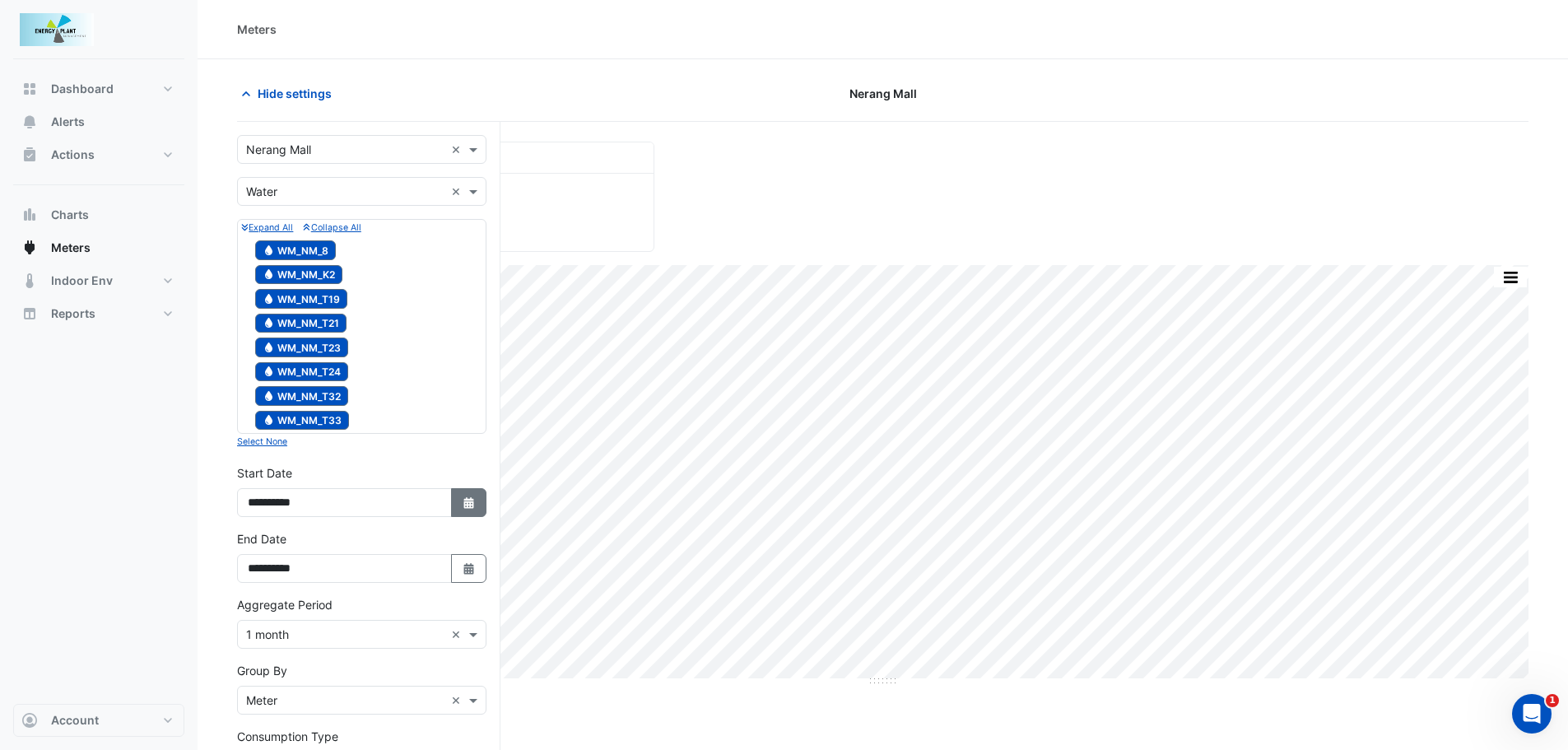
click at [465, 503] on icon "Select Date" at bounding box center [469, 503] width 15 height 12
select select "*"
select select "****"
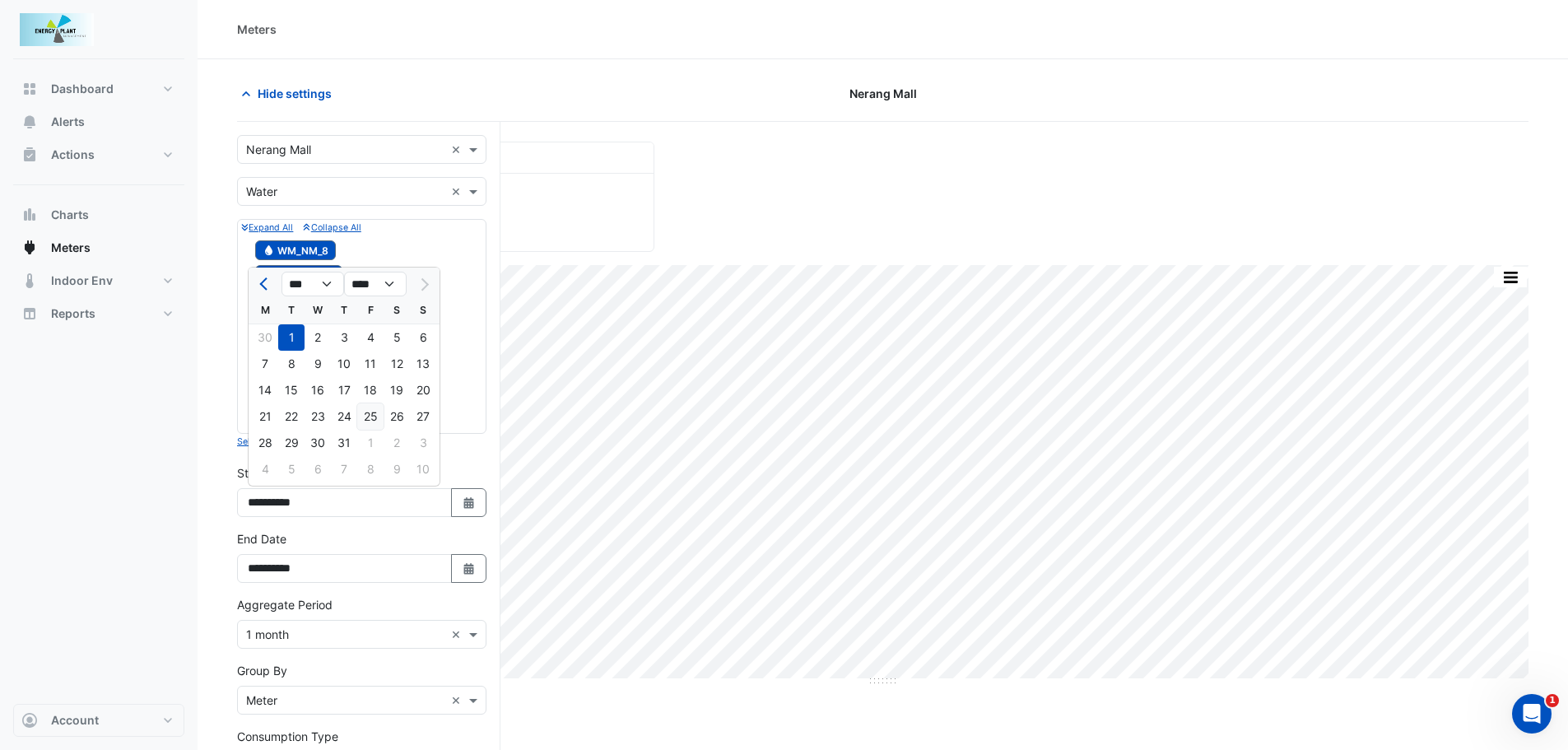
click at [369, 418] on div "25" at bounding box center [370, 417] width 27 height 27
type input "**********"
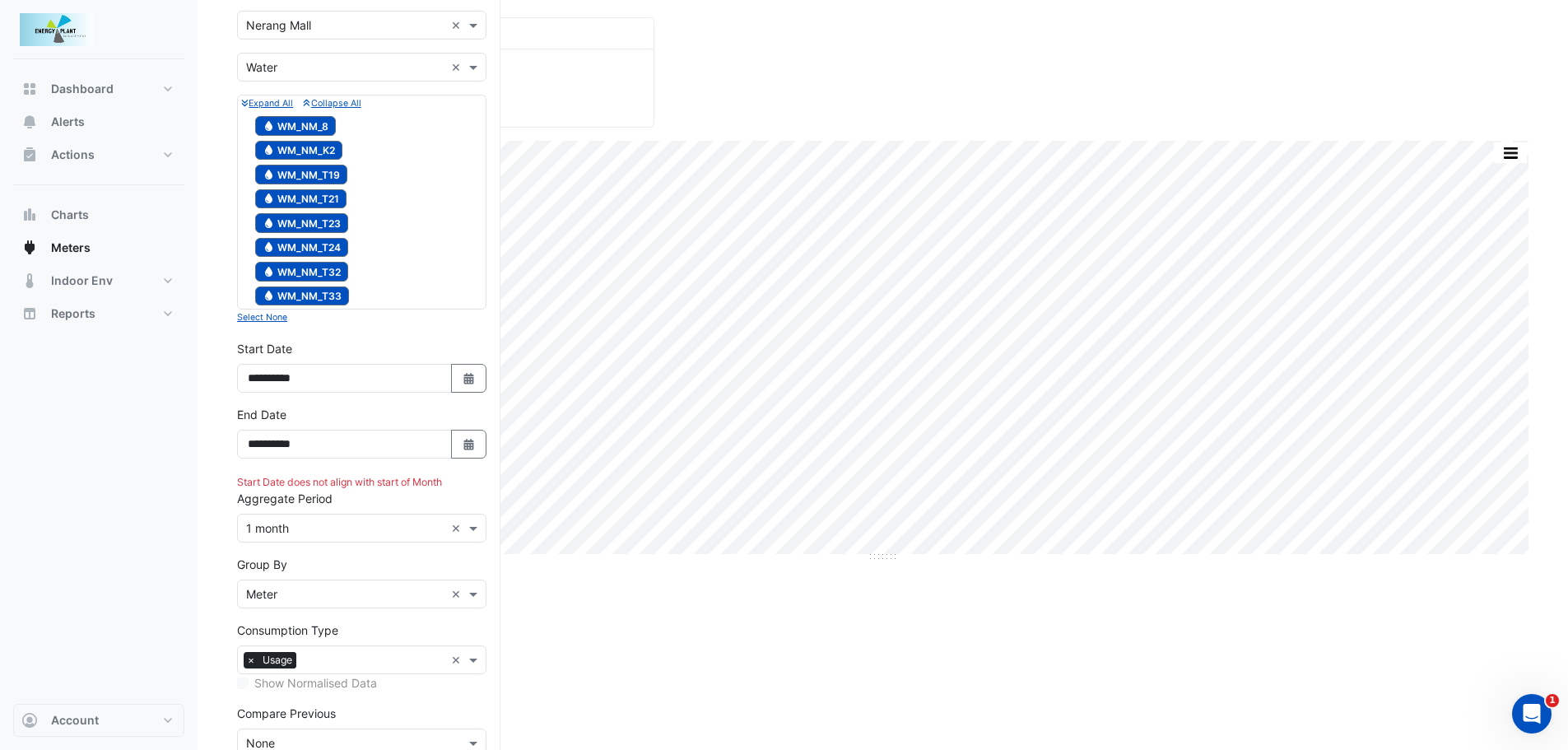
scroll to position [165, 0]
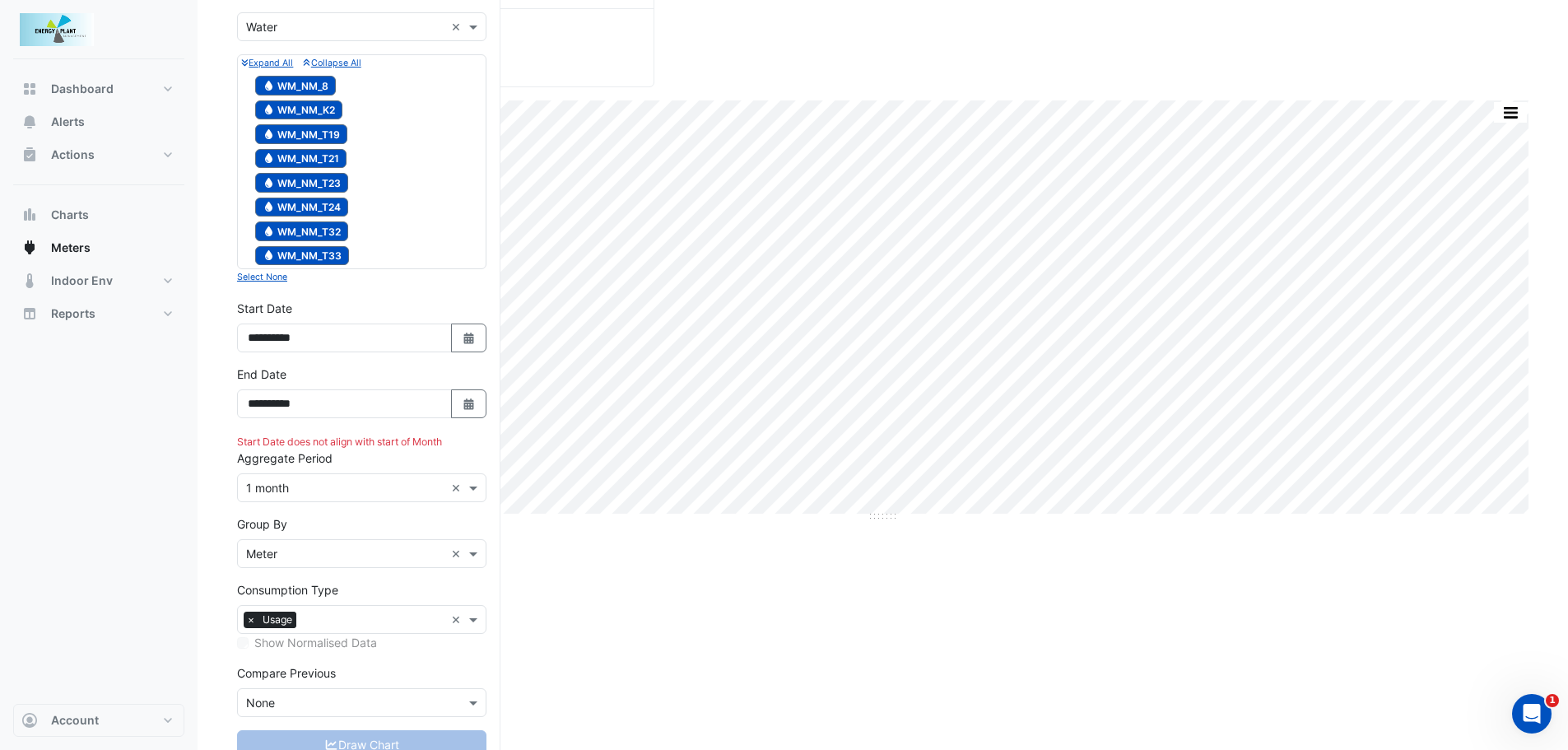
click at [352, 482] on input "text" at bounding box center [346, 489] width 198 height 18
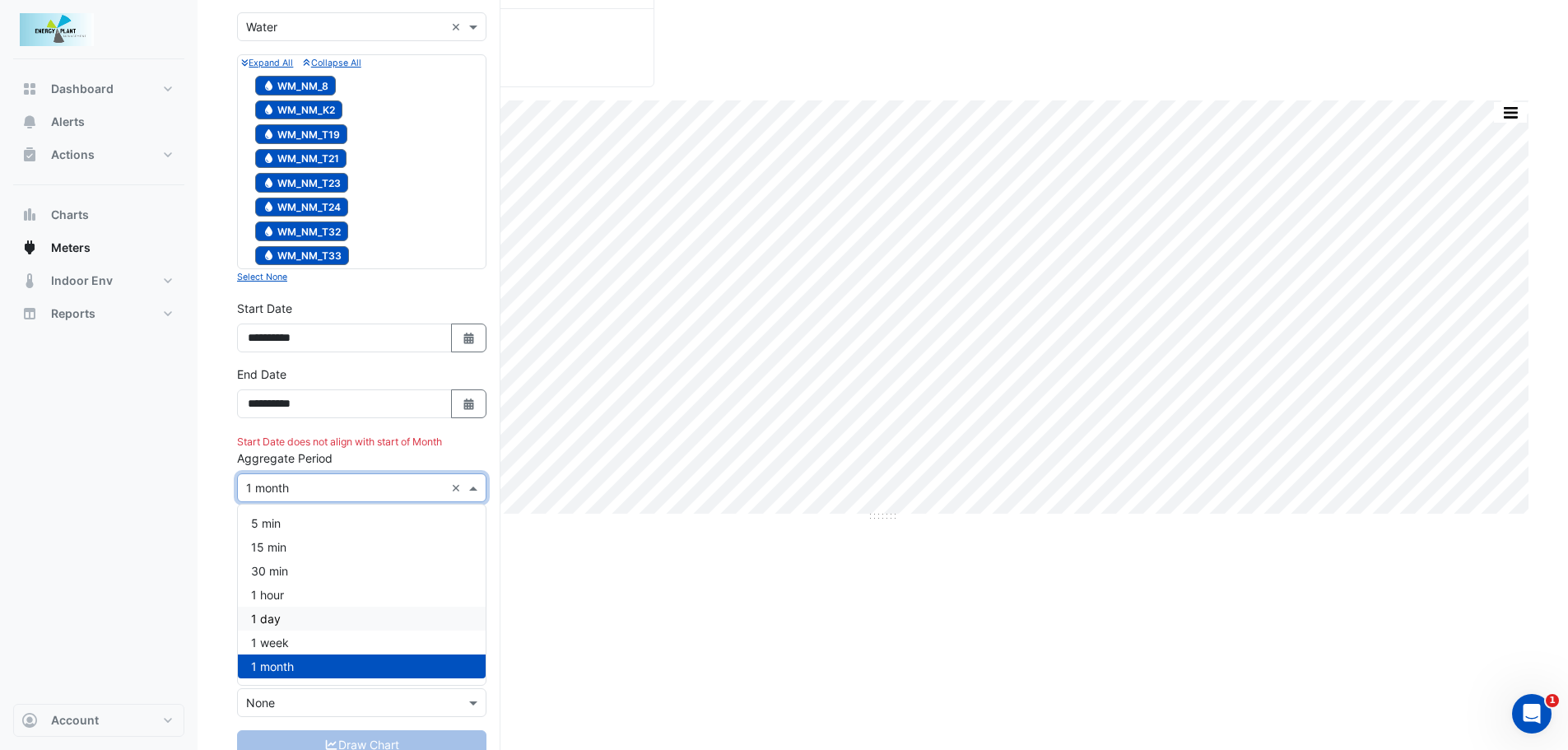
click at [297, 624] on div "1 day" at bounding box center [362, 619] width 248 height 24
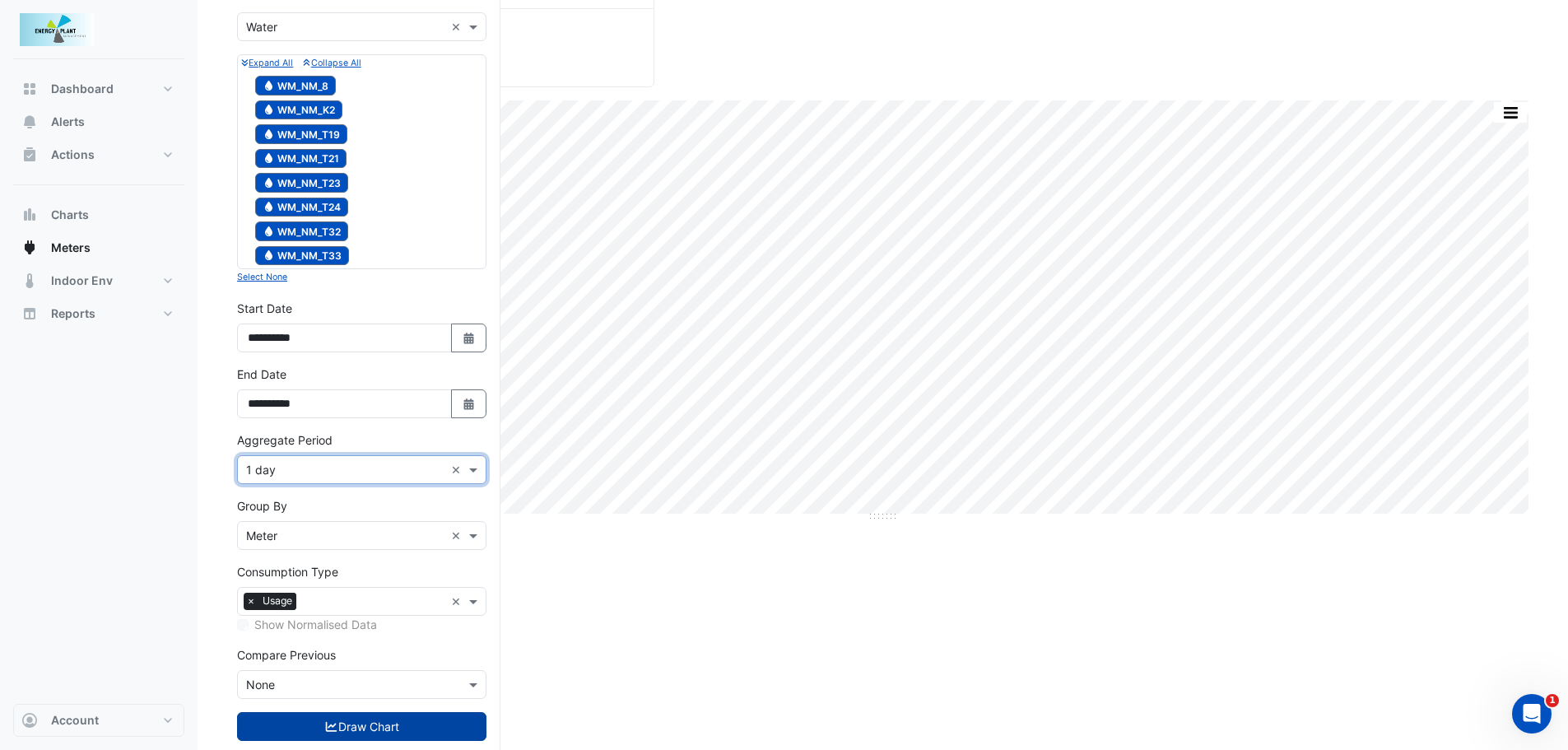
click at [328, 723] on icon "submit" at bounding box center [331, 727] width 15 height 12
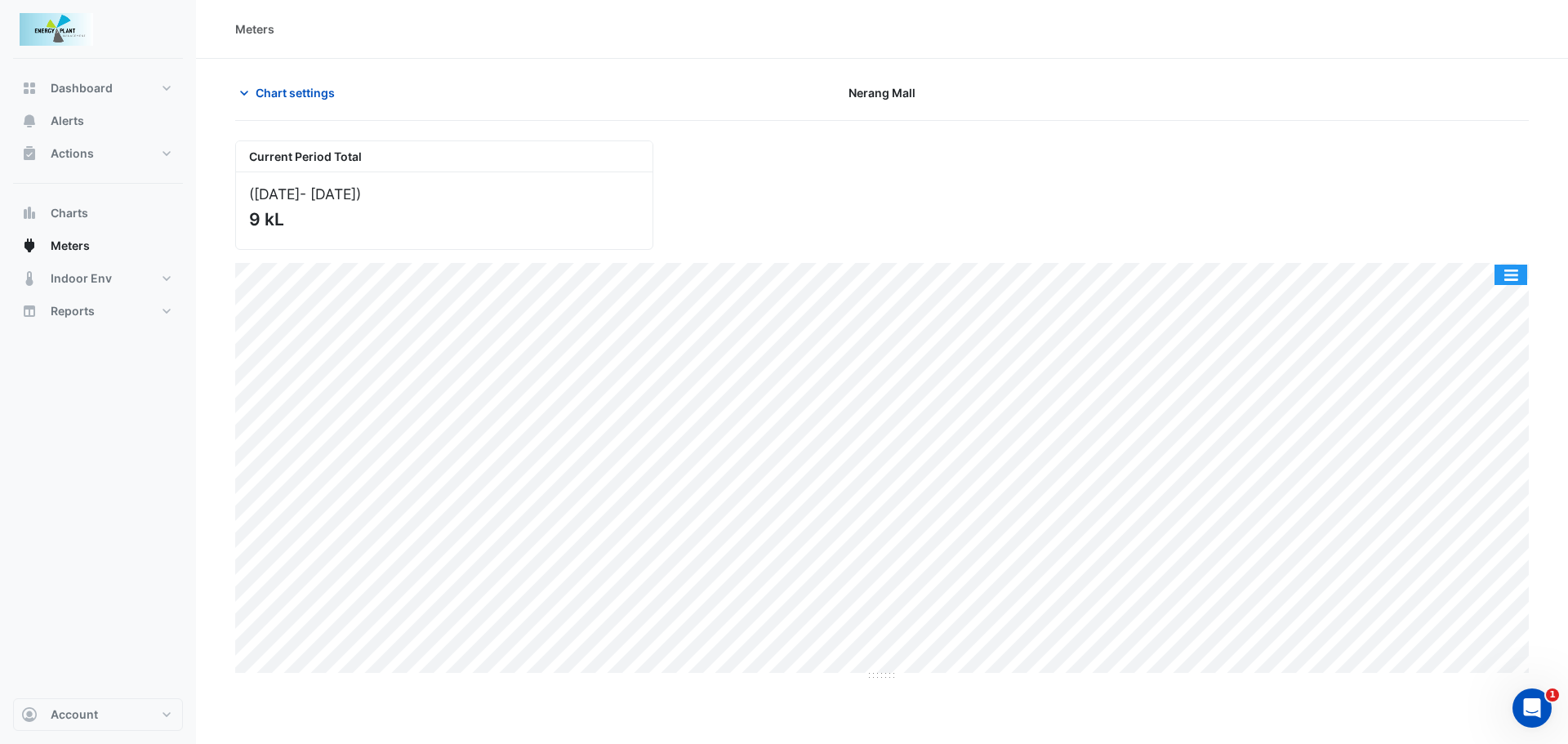
click at [1508, 266] on button "button" at bounding box center [1511, 274] width 33 height 20
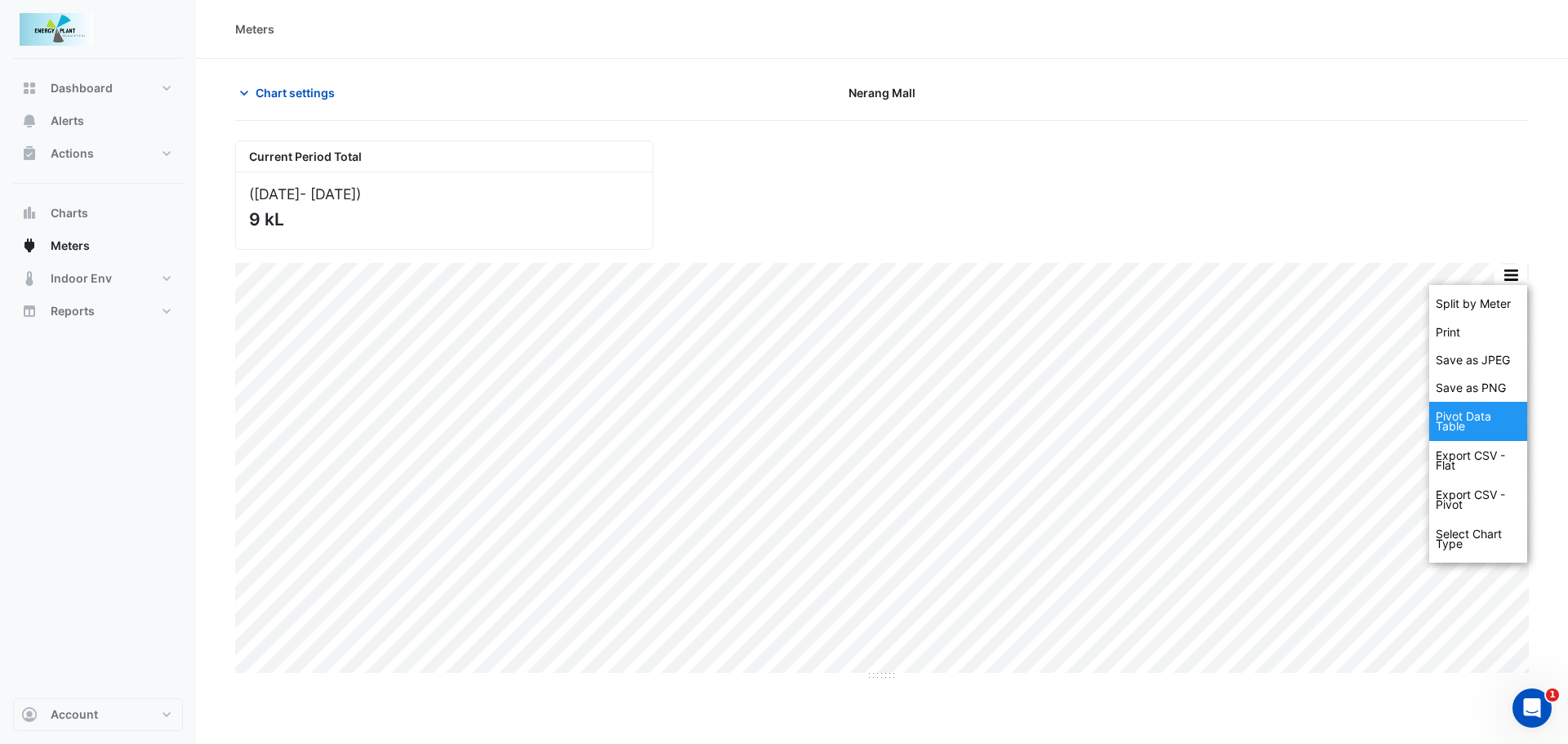
click at [1469, 426] on div "Pivot Data Table" at bounding box center [1477, 421] width 98 height 39
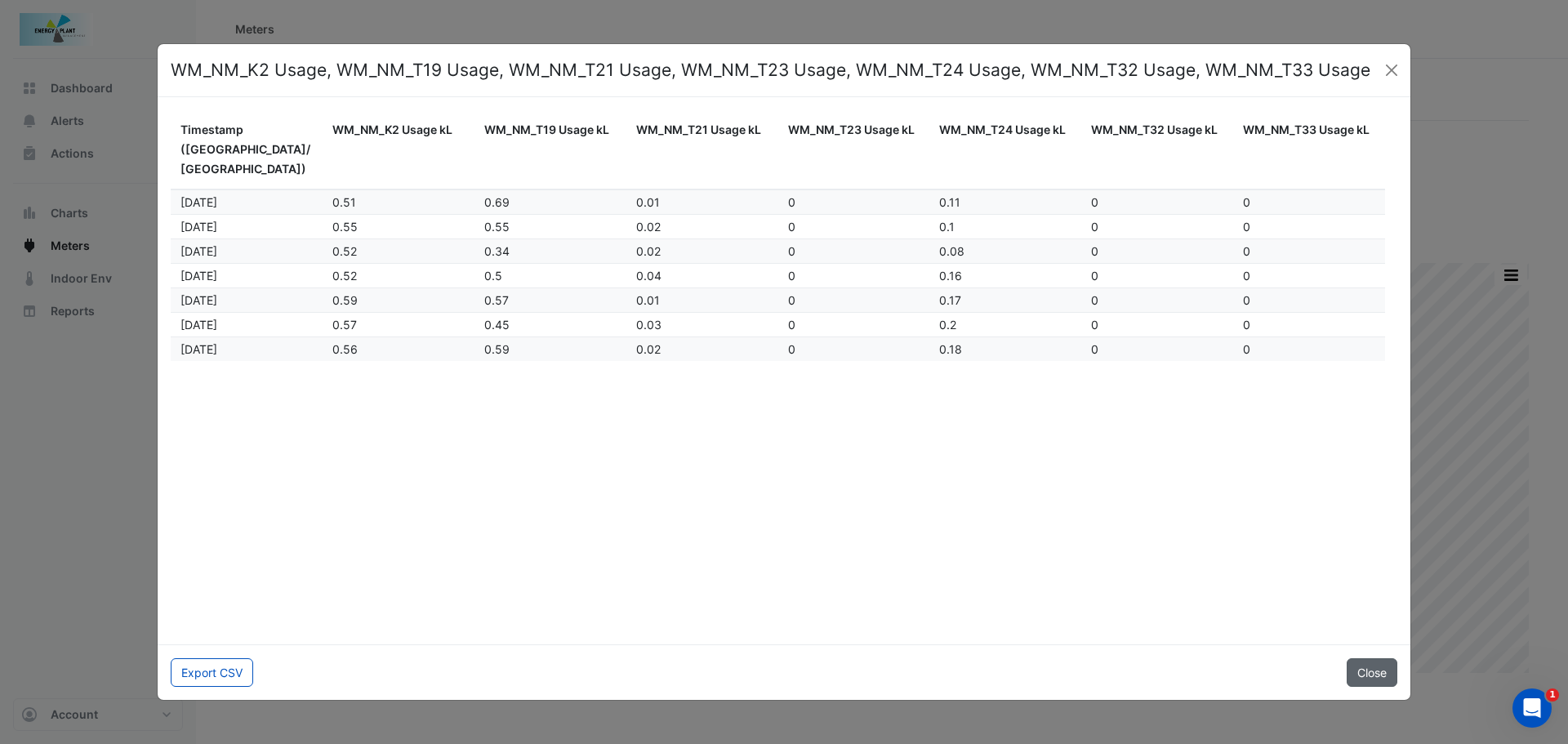
click at [1374, 682] on button "Close" at bounding box center [1372, 672] width 51 height 28
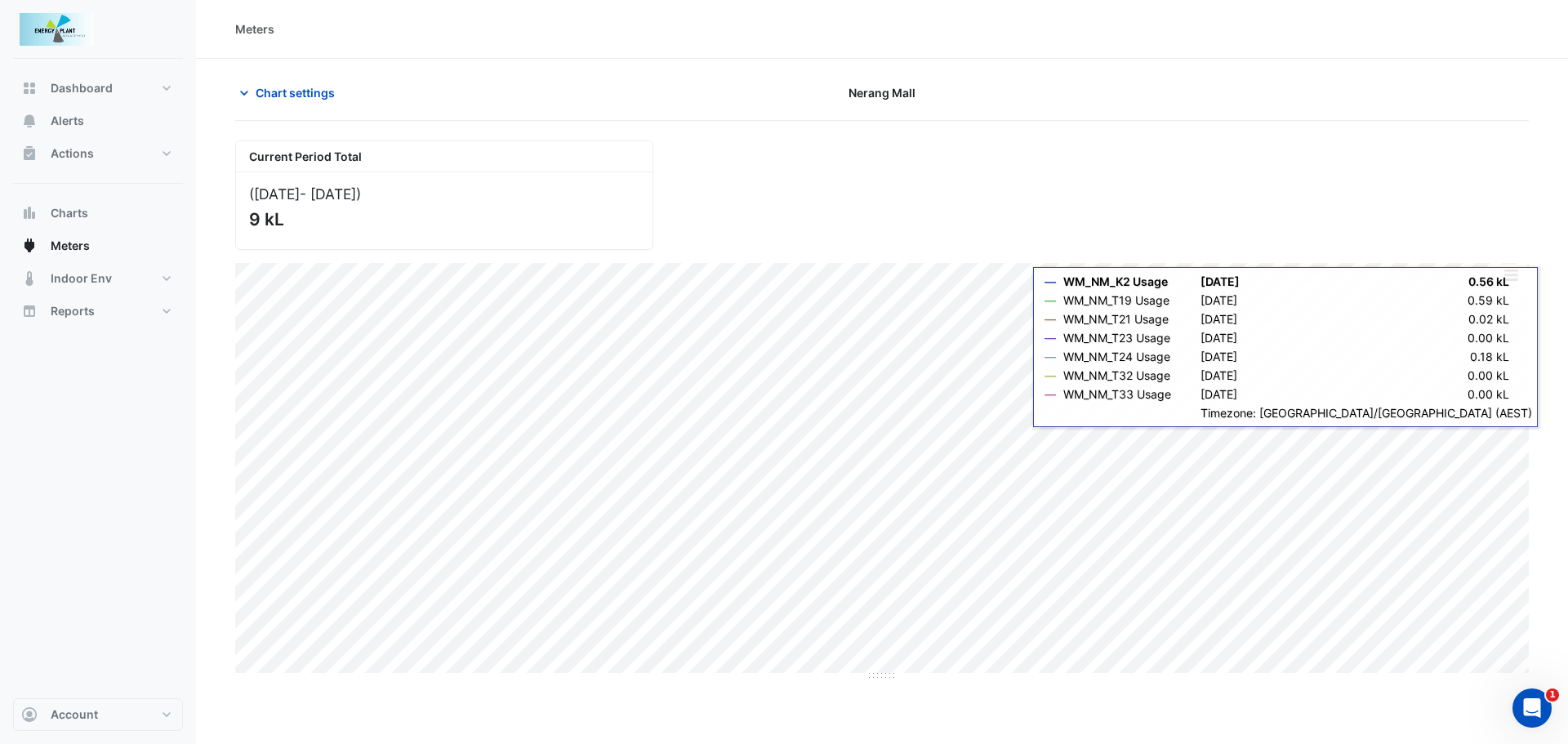
click at [1518, 279] on button "button" at bounding box center [1511, 274] width 33 height 20
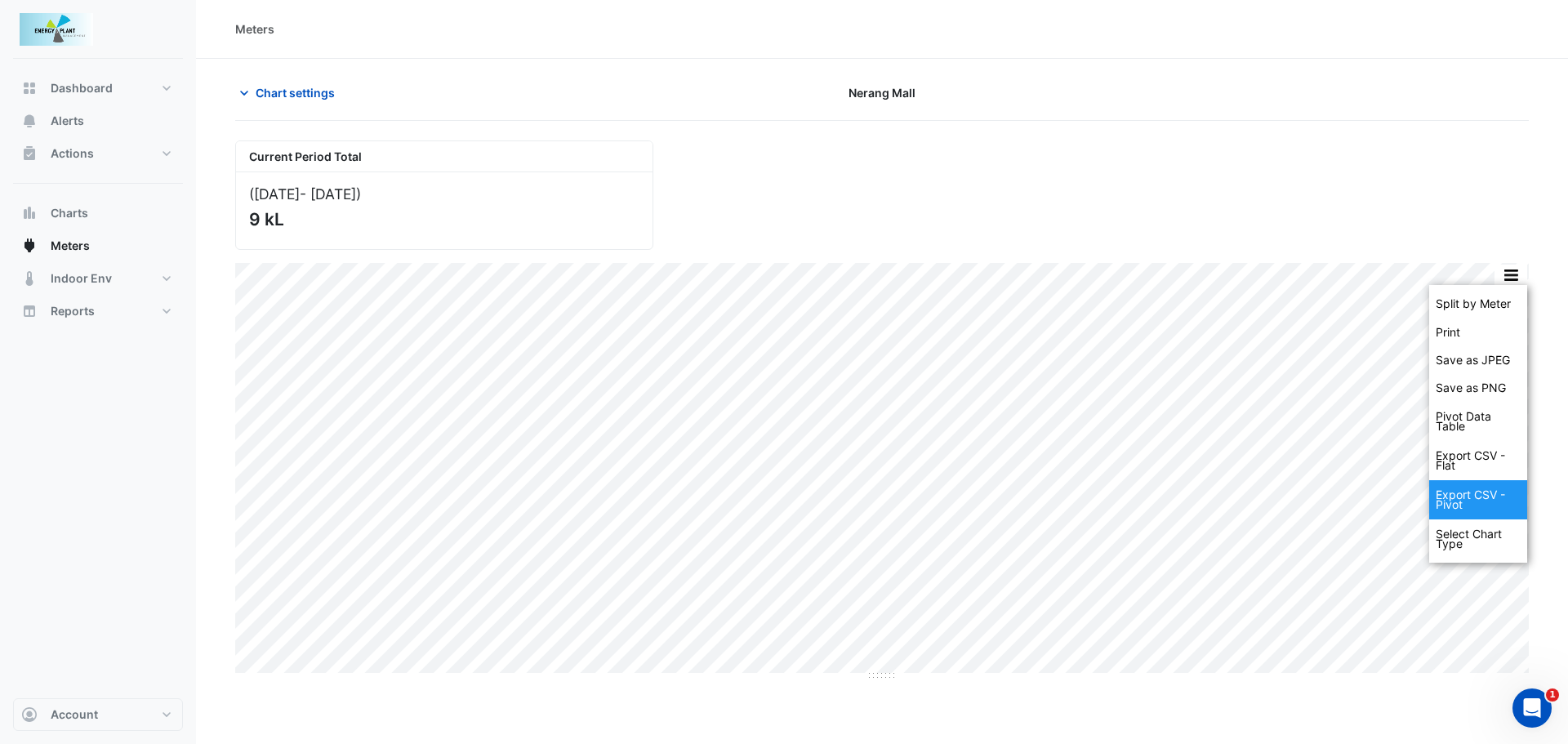
click at [1469, 501] on div "Export CSV - Pivot" at bounding box center [1477, 500] width 98 height 39
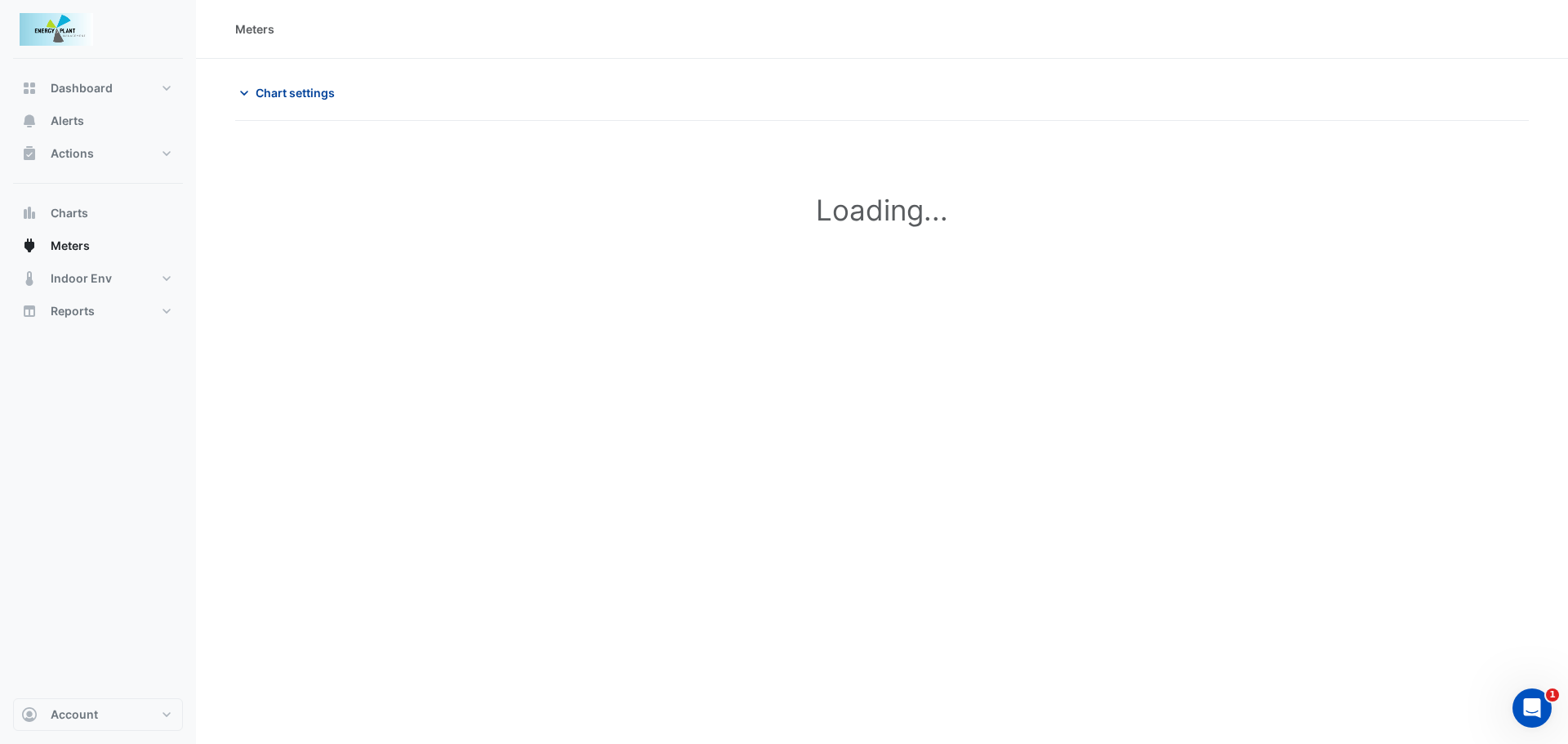
click at [300, 88] on span "Chart settings" at bounding box center [294, 93] width 79 height 18
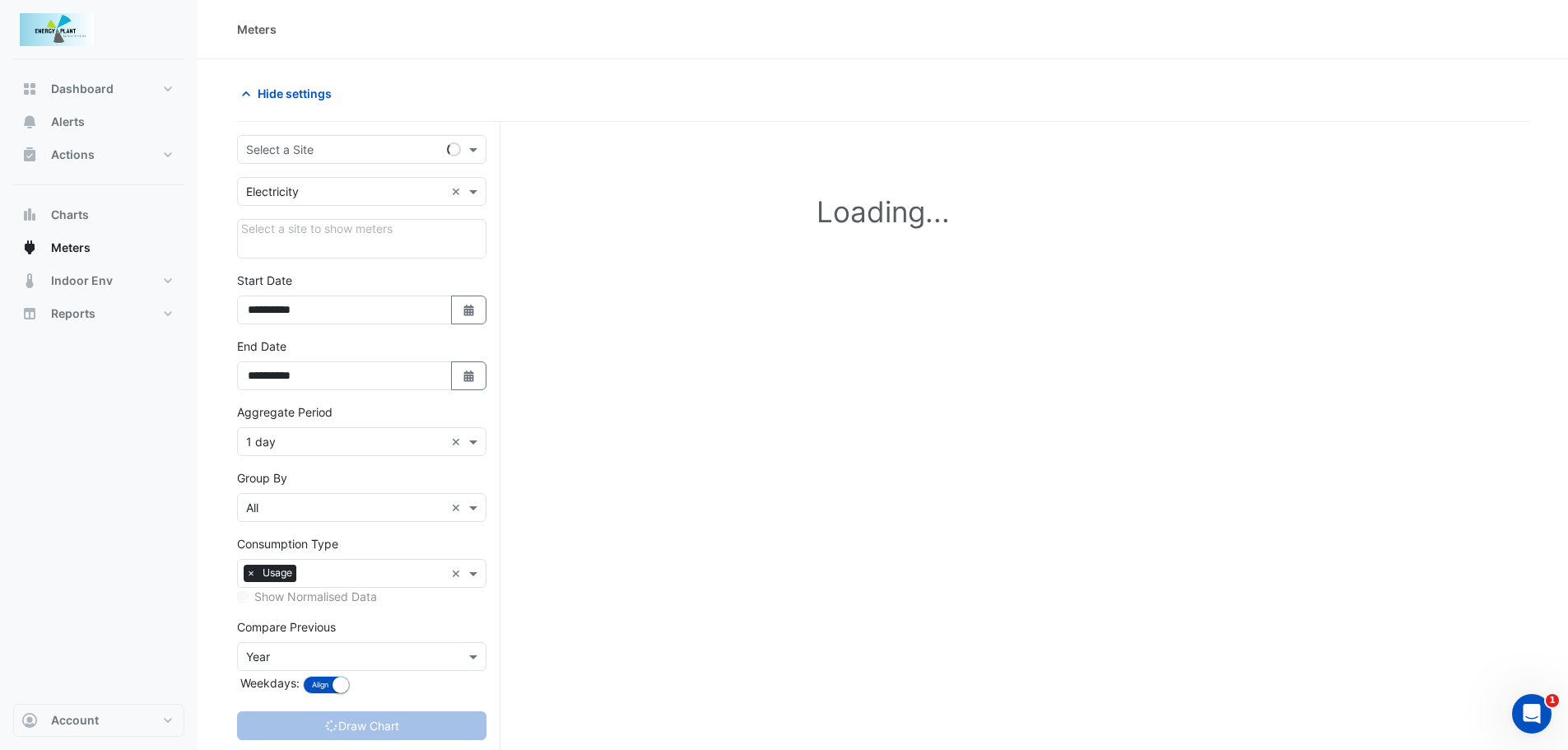
type input "**********"
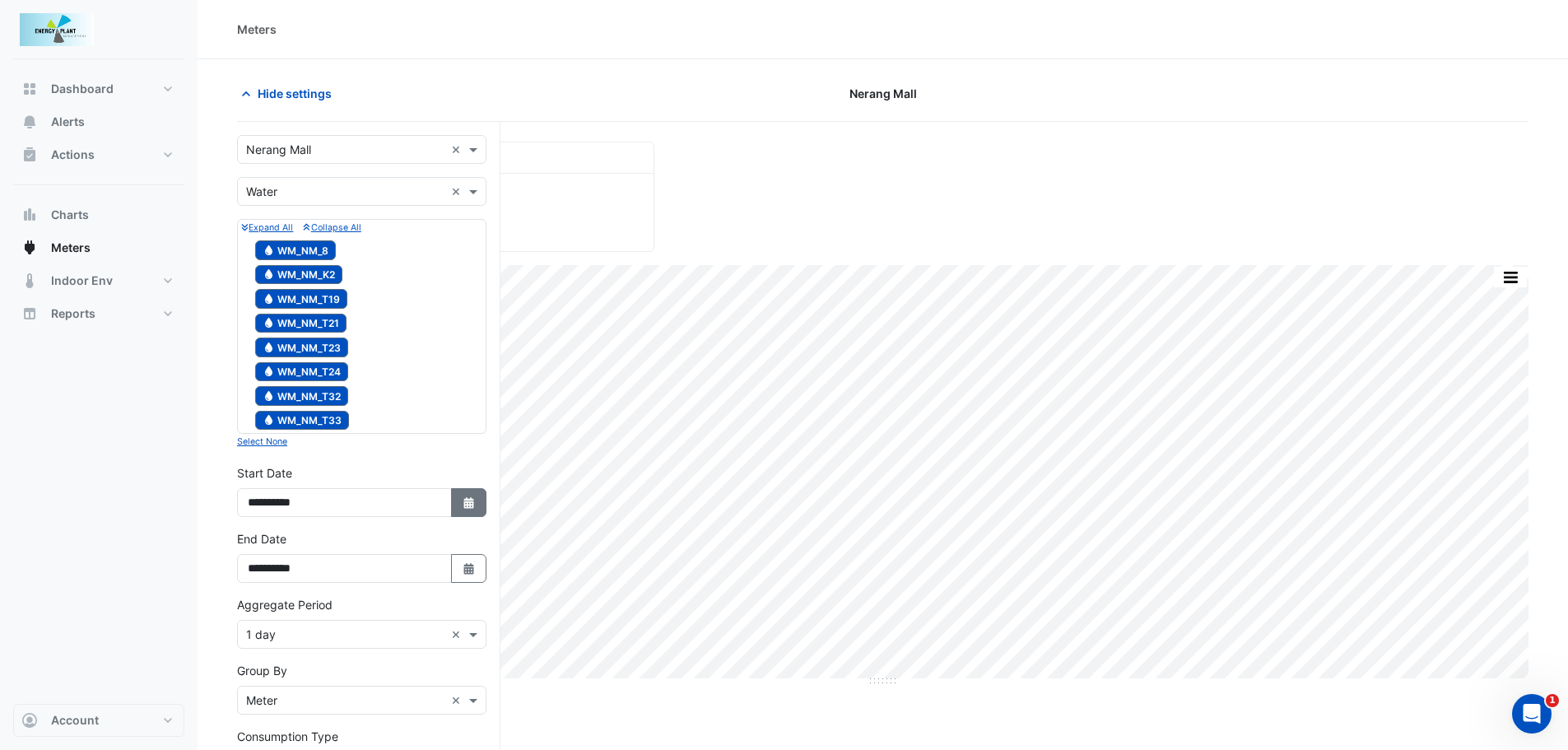
click at [456, 505] on button "Select Date" at bounding box center [469, 502] width 36 height 29
select select "*"
select select "****"
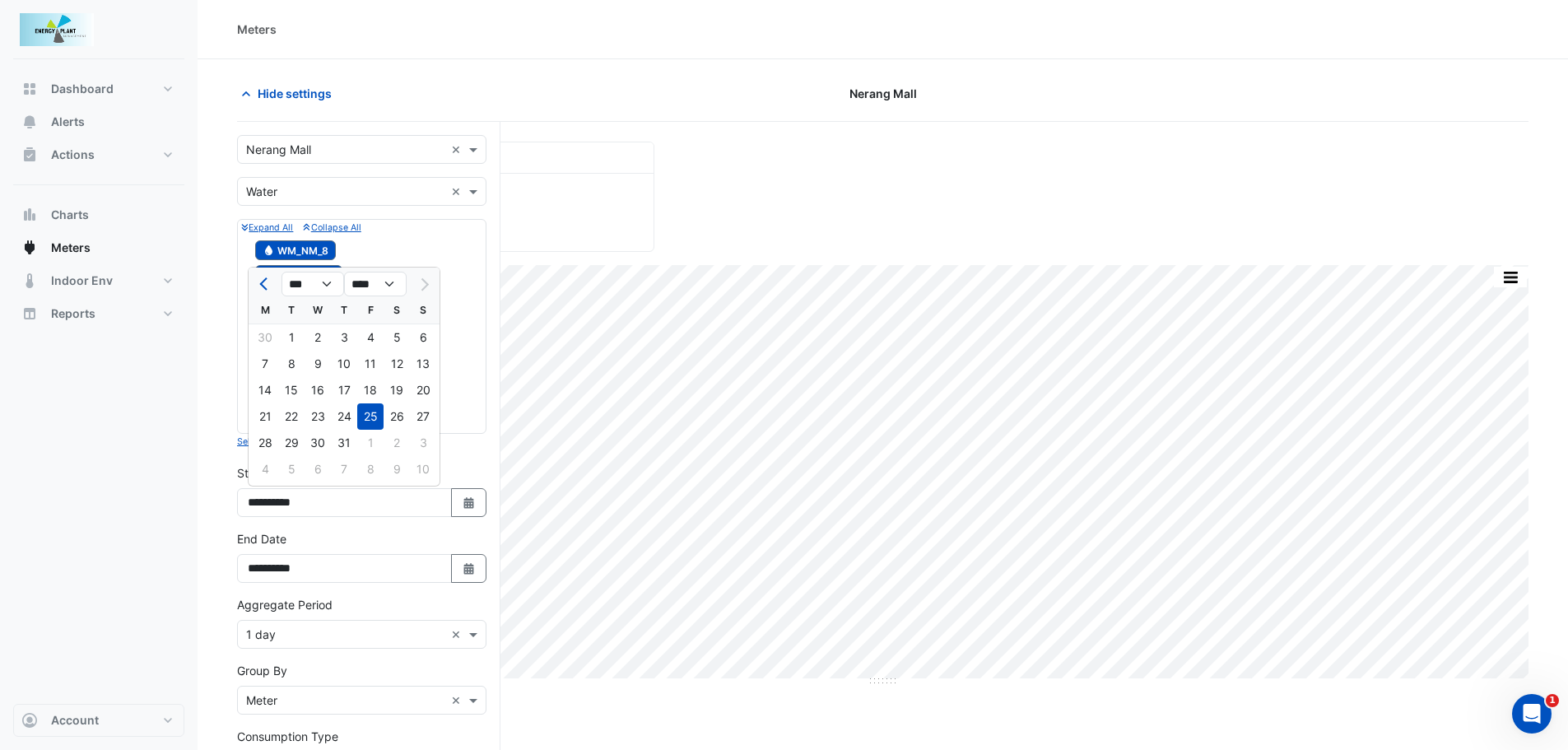
click at [429, 282] on div at bounding box center [423, 284] width 33 height 27
click at [428, 287] on div at bounding box center [423, 284] width 33 height 27
click at [338, 287] on select "*** *** *** *** *** *** ***" at bounding box center [313, 283] width 63 height 25
click at [432, 280] on div at bounding box center [423, 284] width 33 height 27
click at [371, 442] on div "28 29 30 31 1 2 3" at bounding box center [344, 442] width 191 height 27
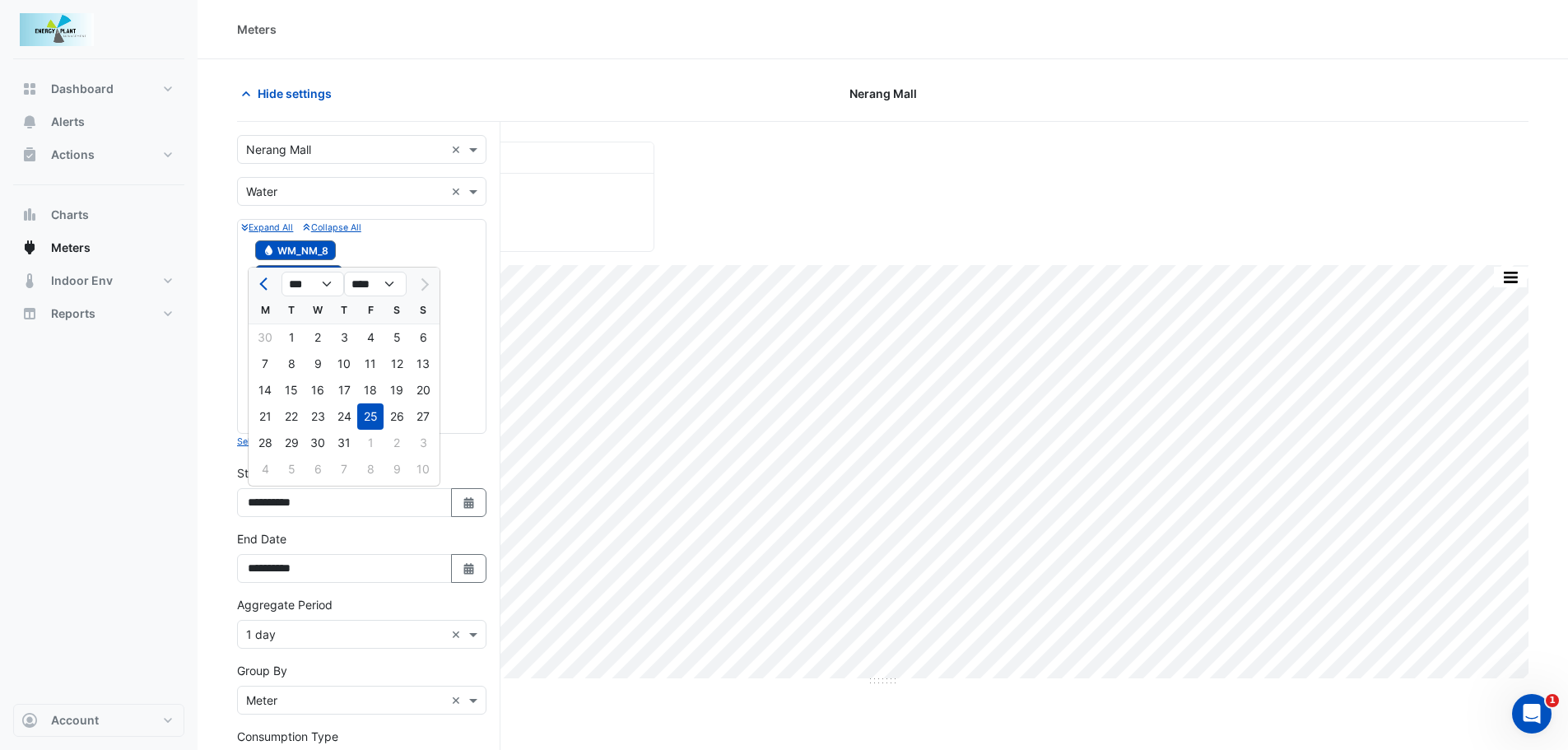
click at [371, 442] on div "28 29 30 31 1 2 3" at bounding box center [344, 442] width 191 height 27
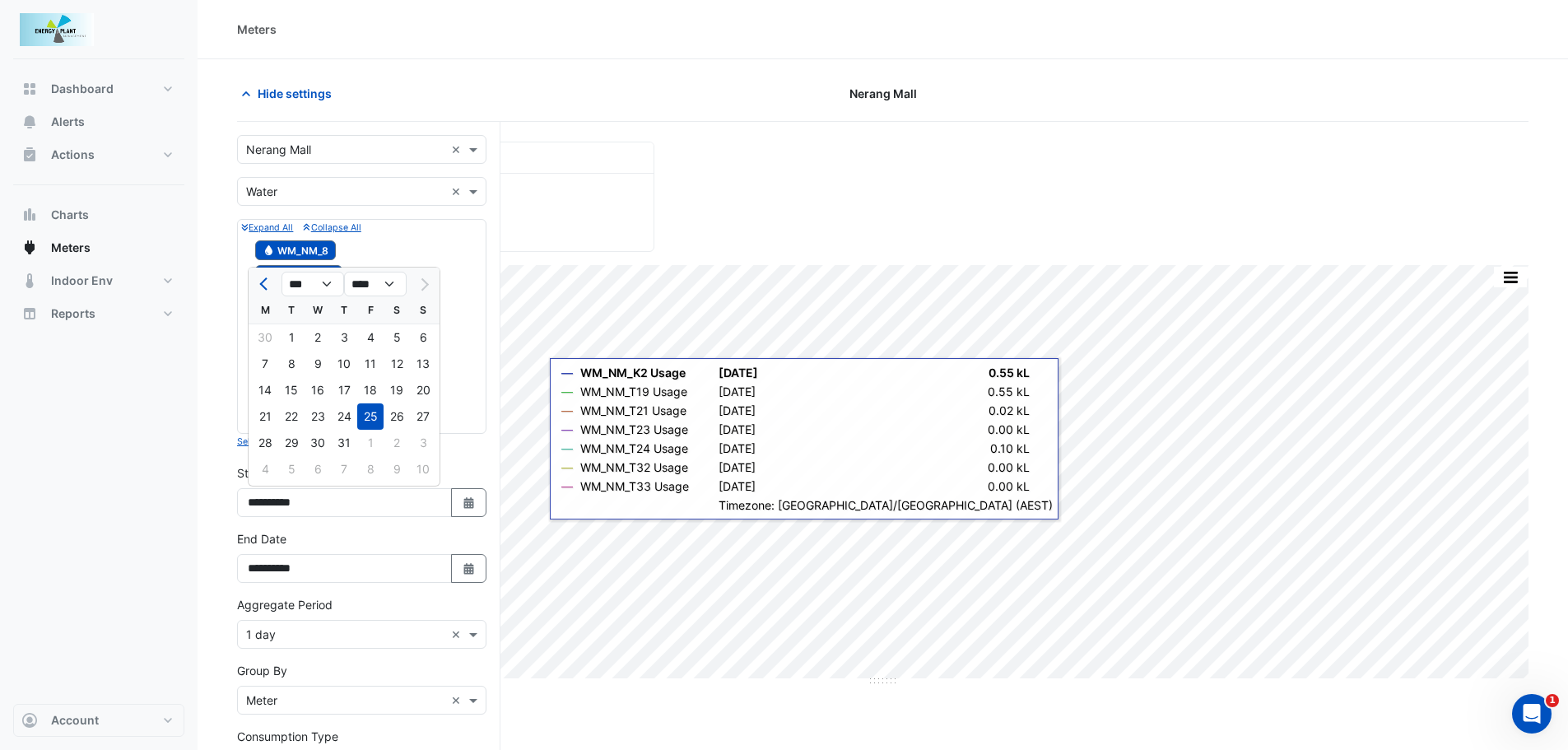
click at [210, 506] on section "Hide settings Nerang Mall Current Period Total (25 Jul 25 - 31 Jul 25 ) 9 kL Sp…" at bounding box center [882, 505] width 1371 height 893
